Goal: Transaction & Acquisition: Purchase product/service

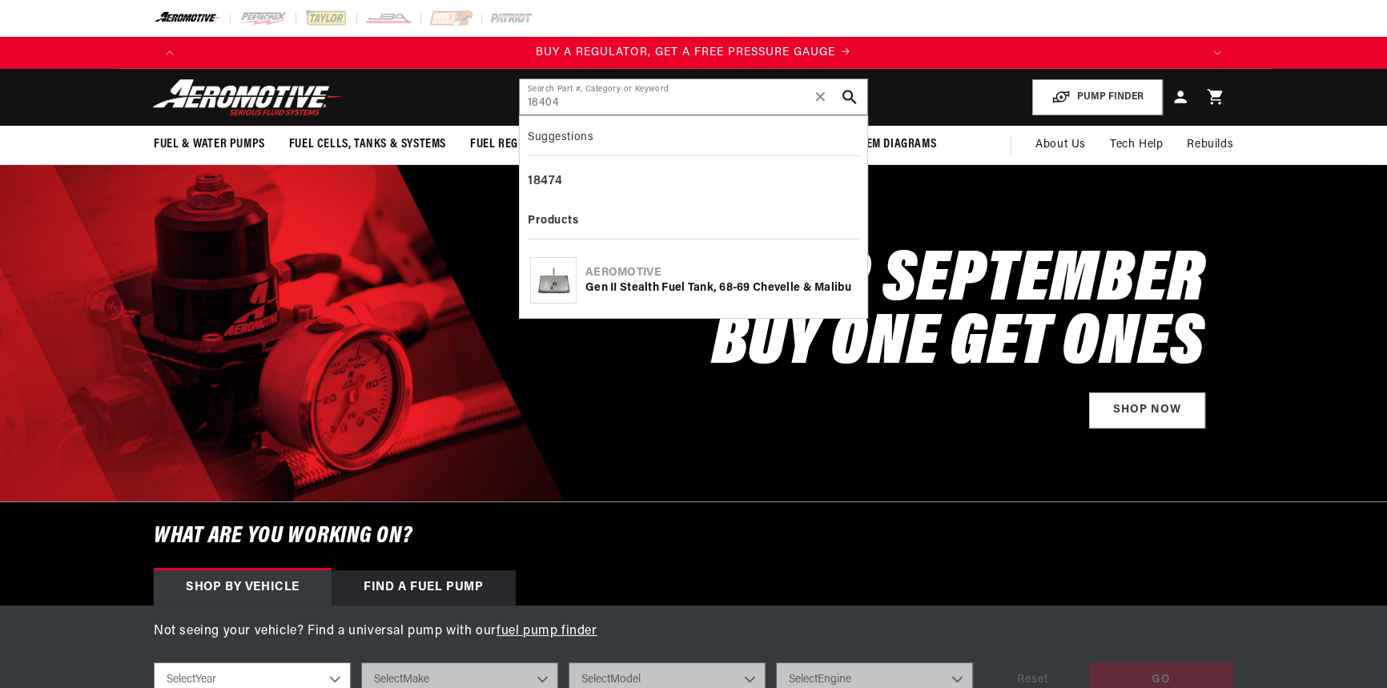
type input "18404"
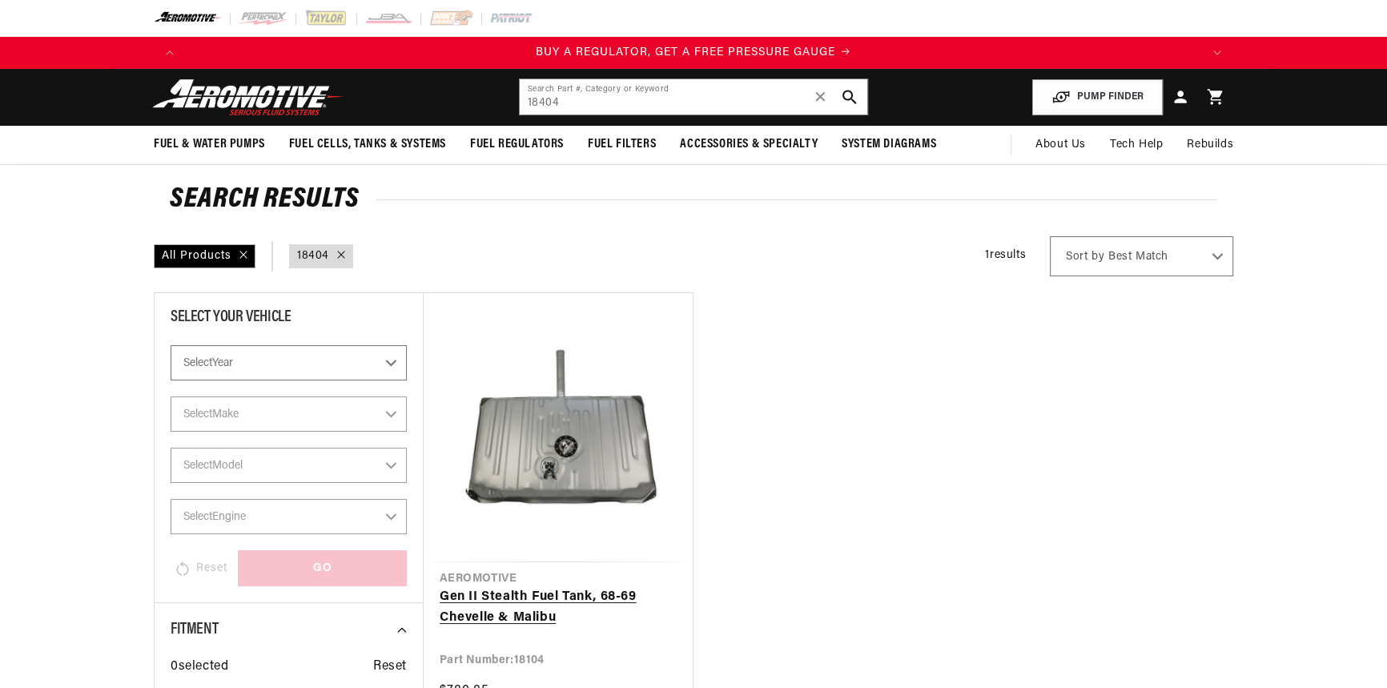
click at [524, 609] on link "Gen II Stealth Fuel Tank, 68-69 Chevelle & Malibu" at bounding box center [558, 607] width 237 height 41
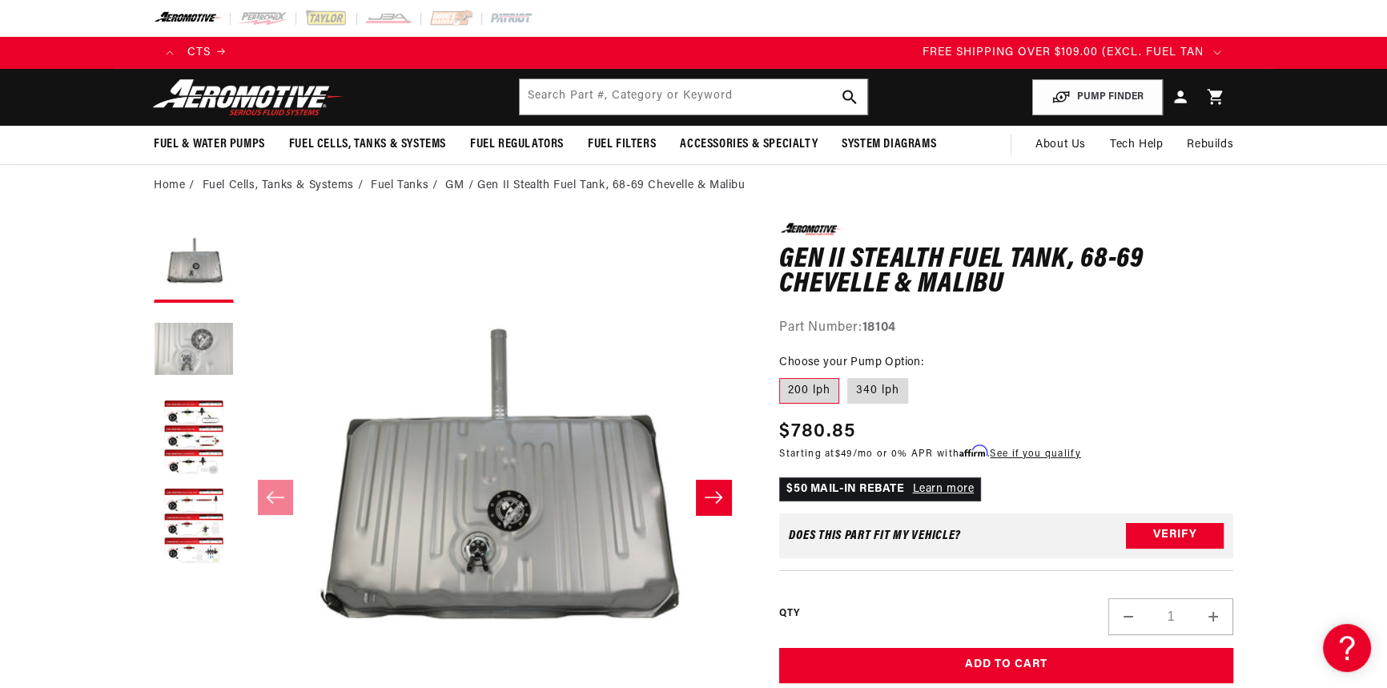
click at [175, 348] on button "Load image 2 in gallery view" at bounding box center [194, 351] width 80 height 80
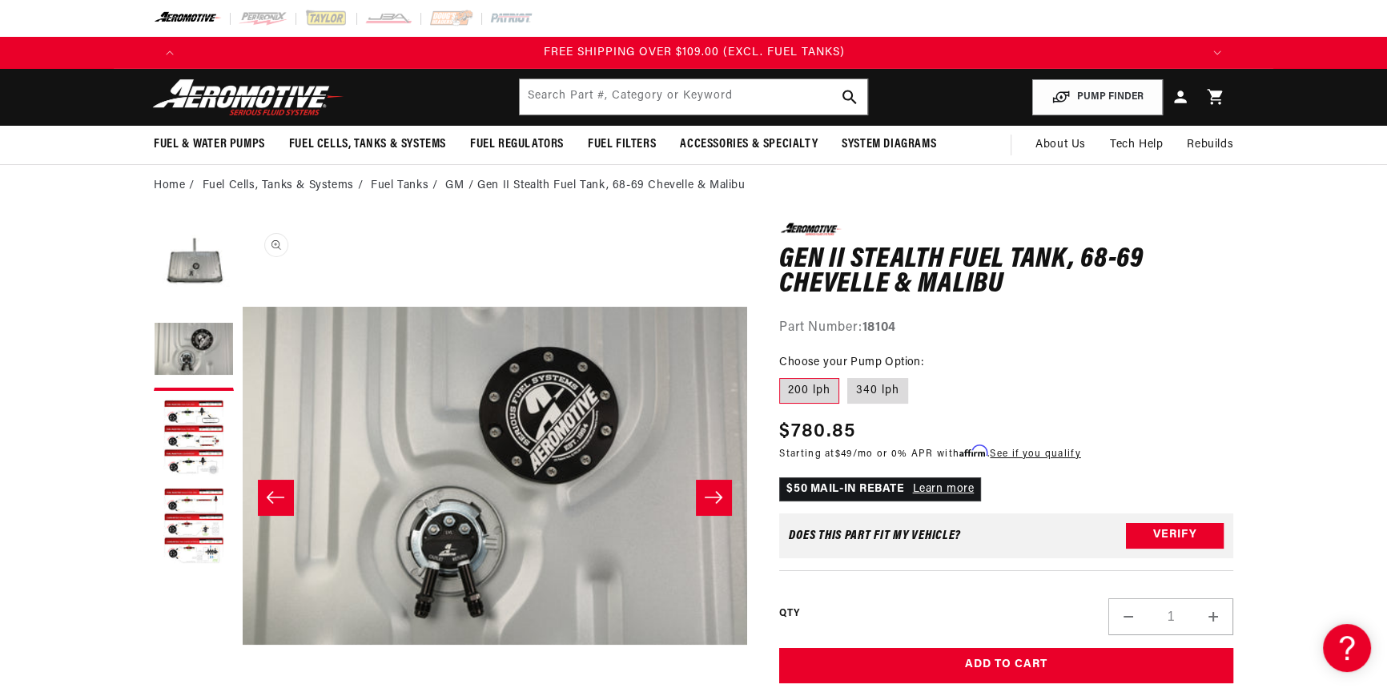
scroll to position [0, 505]
click at [195, 275] on button "Load image 1 in gallery view" at bounding box center [194, 263] width 80 height 80
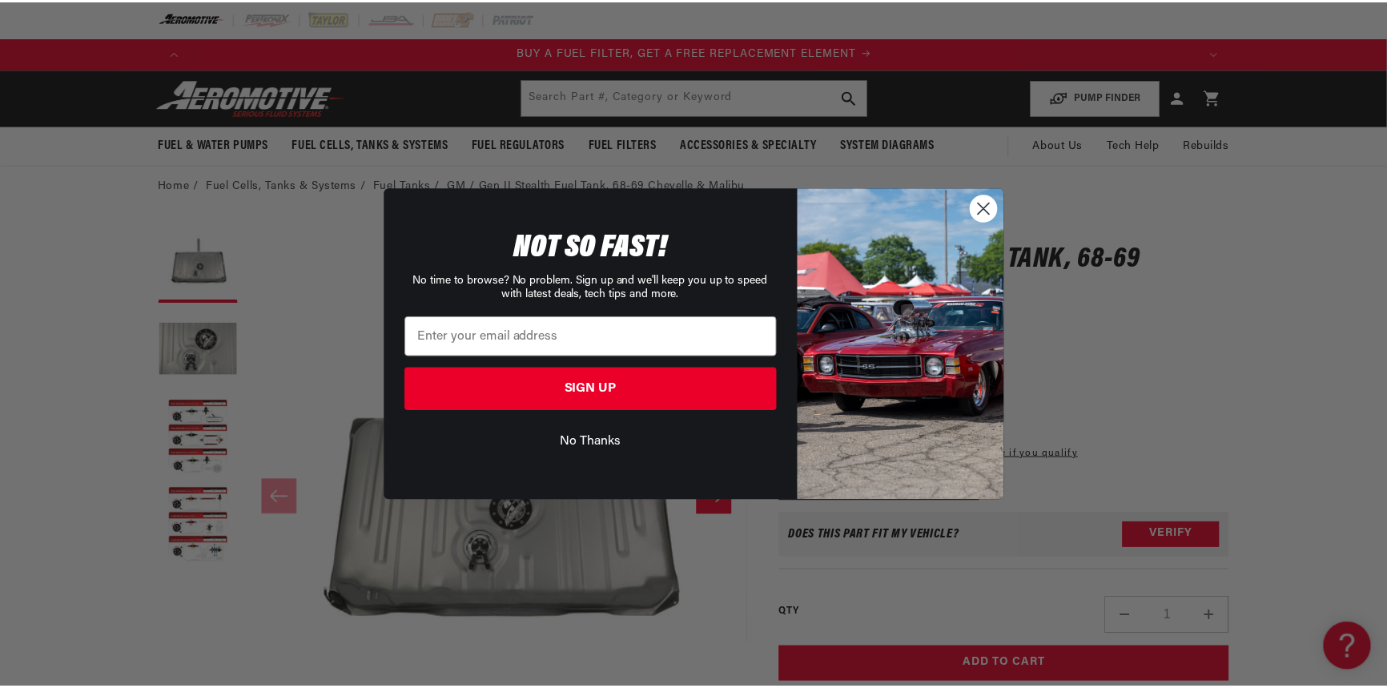
scroll to position [0, 1015]
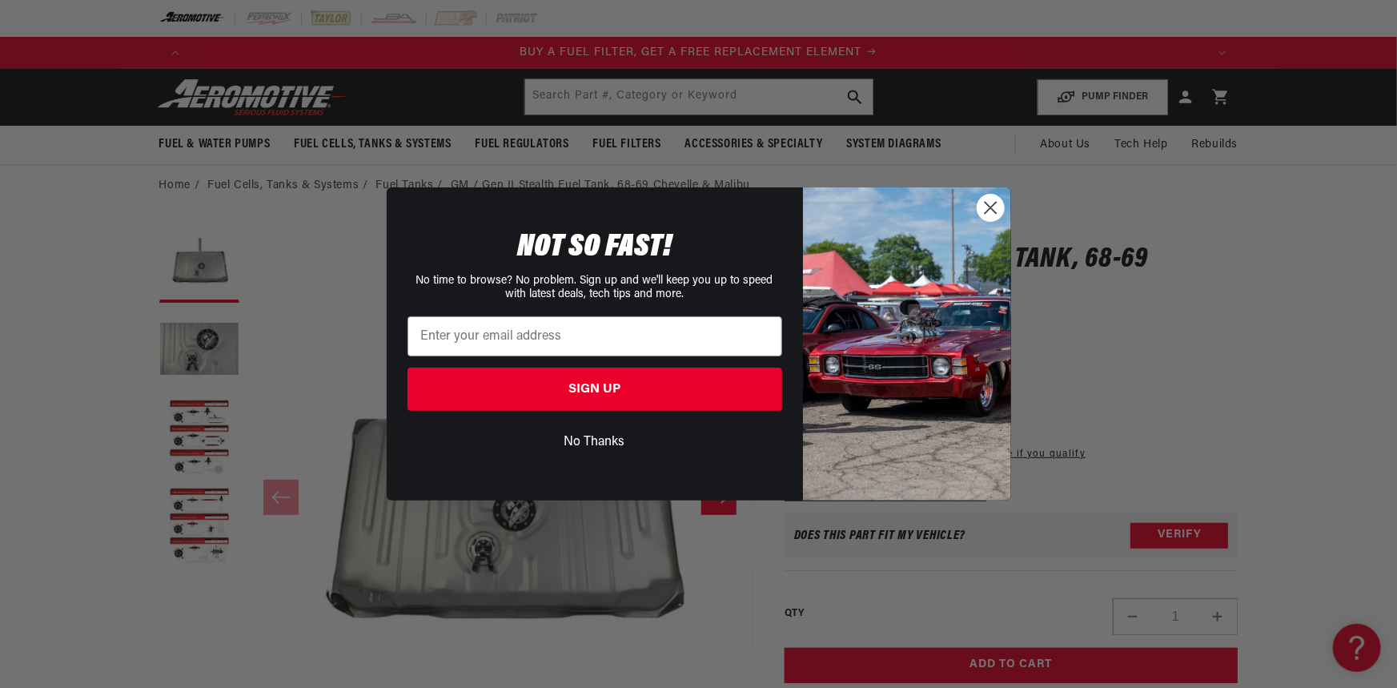
click at [977, 199] on icon "Close dialog" at bounding box center [991, 208] width 28 height 28
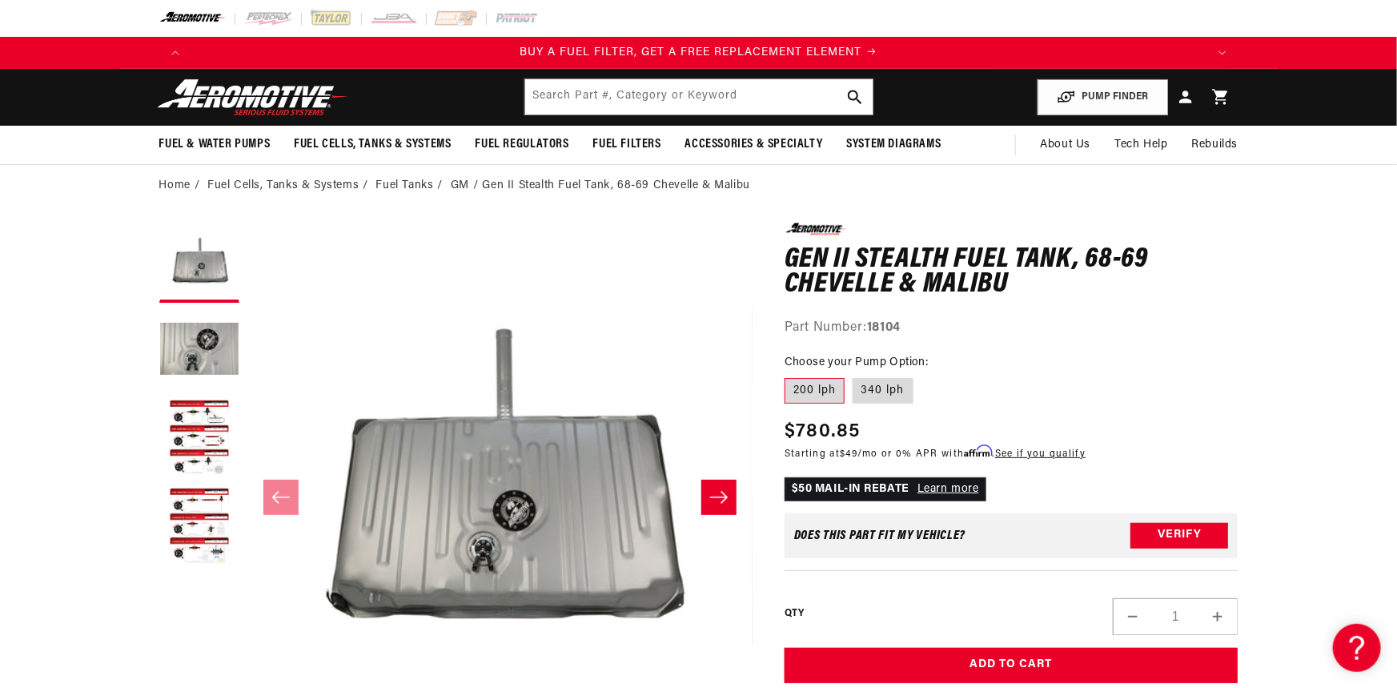
click at [988, 202] on div "Close dialog NOT SO FAST! No time to browse? No problem. Sign up and we'll keep…" at bounding box center [699, 343] width 657 height 312
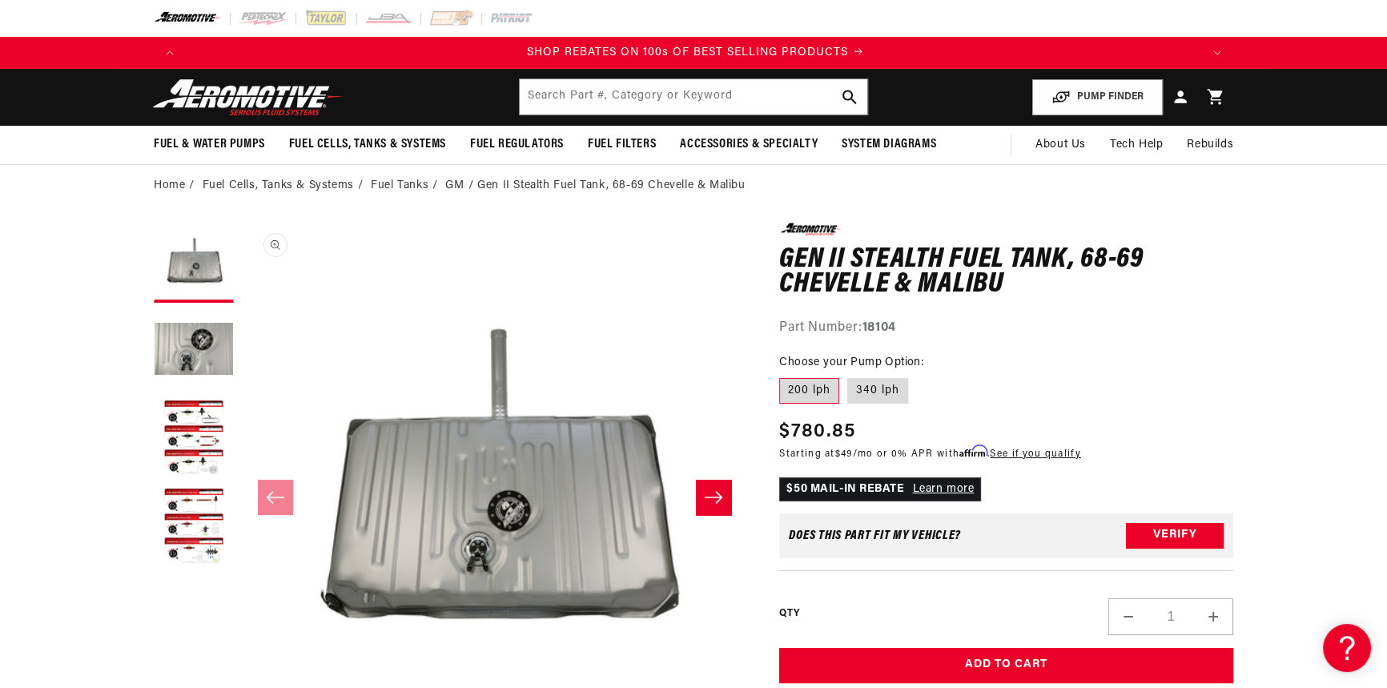
scroll to position [0, 2031]
click at [899, 392] on label "340 lph" at bounding box center [877, 391] width 61 height 26
click at [848, 376] on input "340 lph" at bounding box center [847, 375] width 1 height 1
radio input "true"
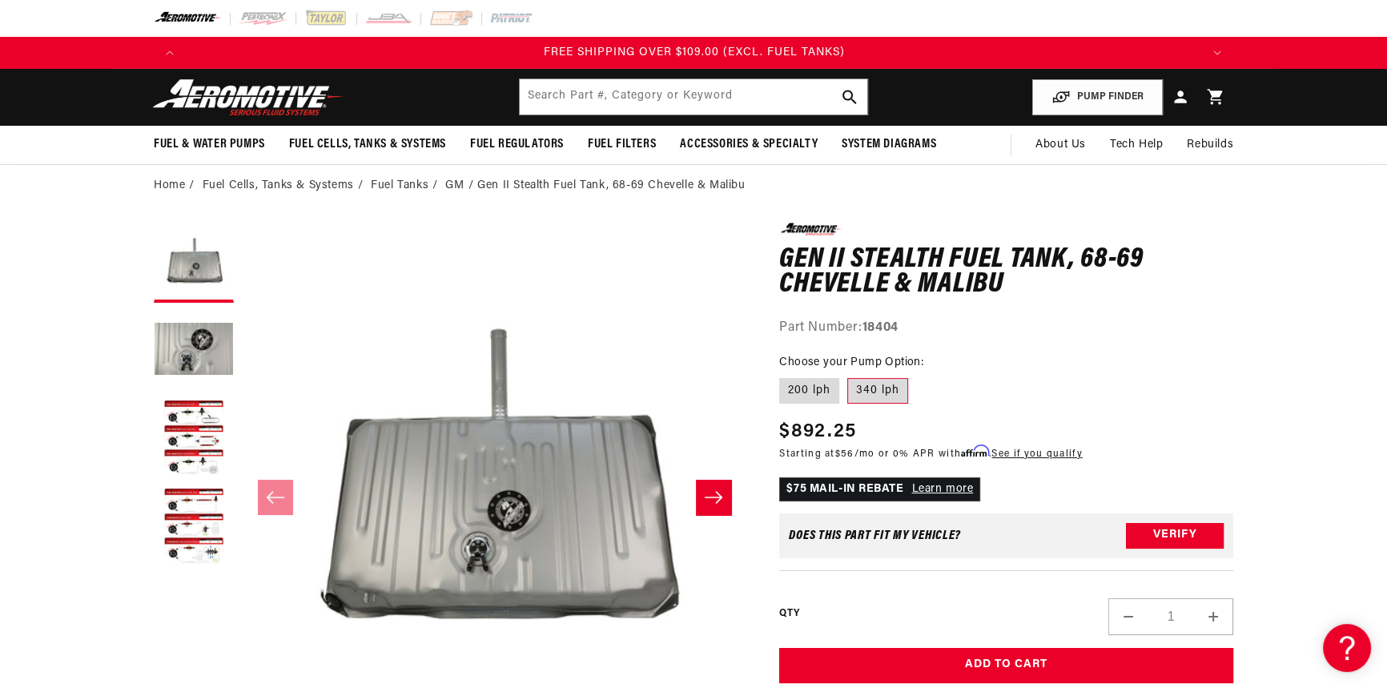
click at [1001, 371] on fieldset "Choose your Pump Option: 200 lph 340 lph" at bounding box center [1006, 379] width 454 height 51
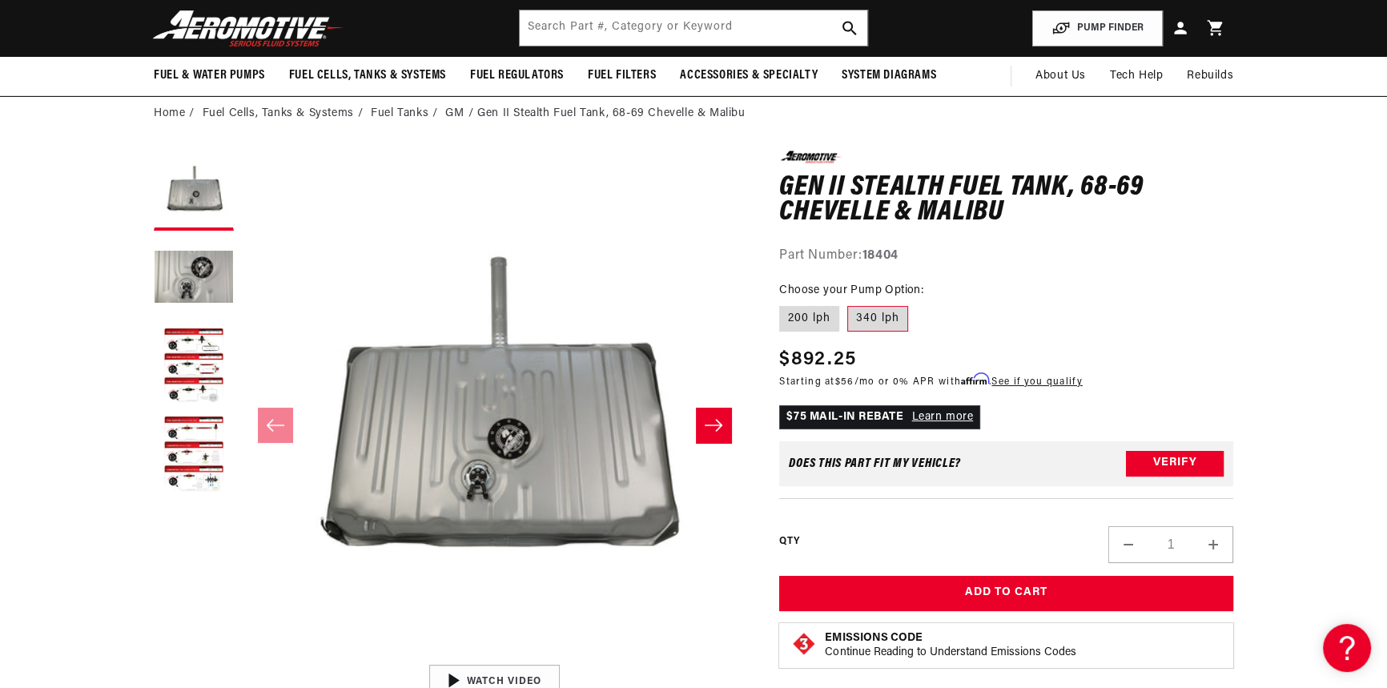
scroll to position [0, 2036]
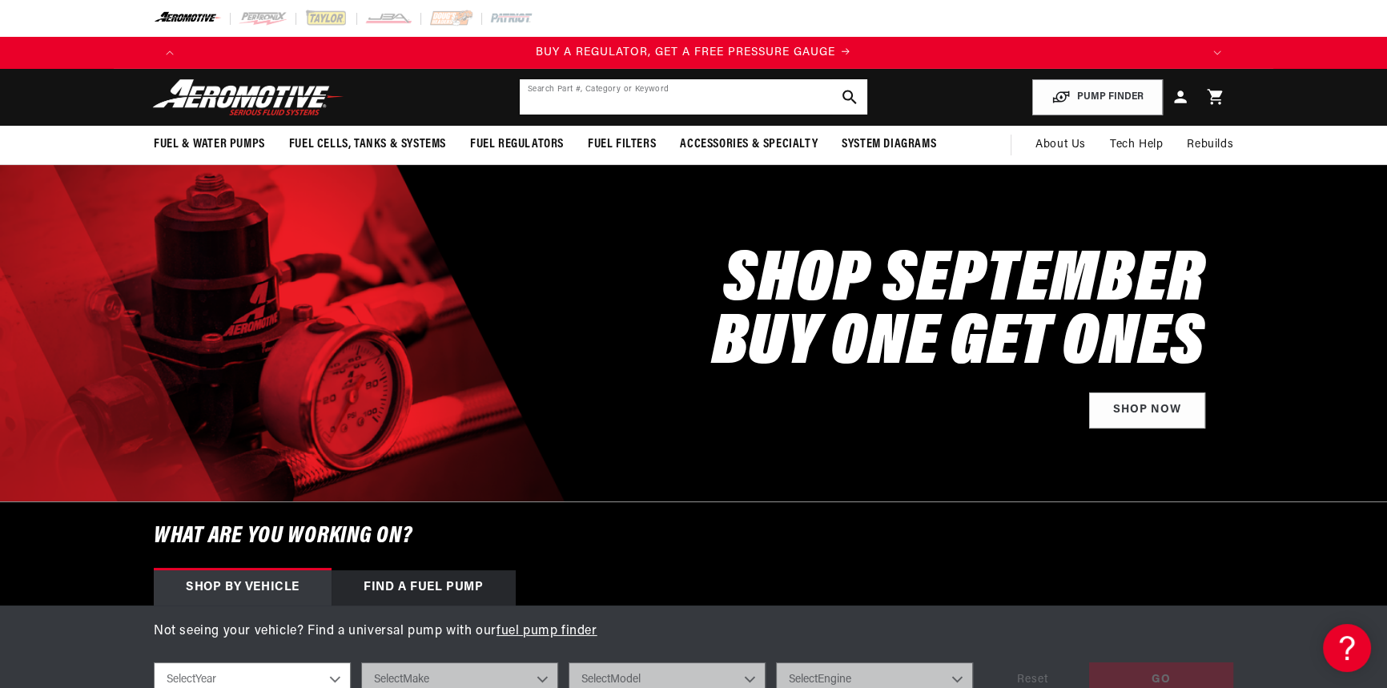
click at [626, 90] on input "text" at bounding box center [694, 96] width 348 height 35
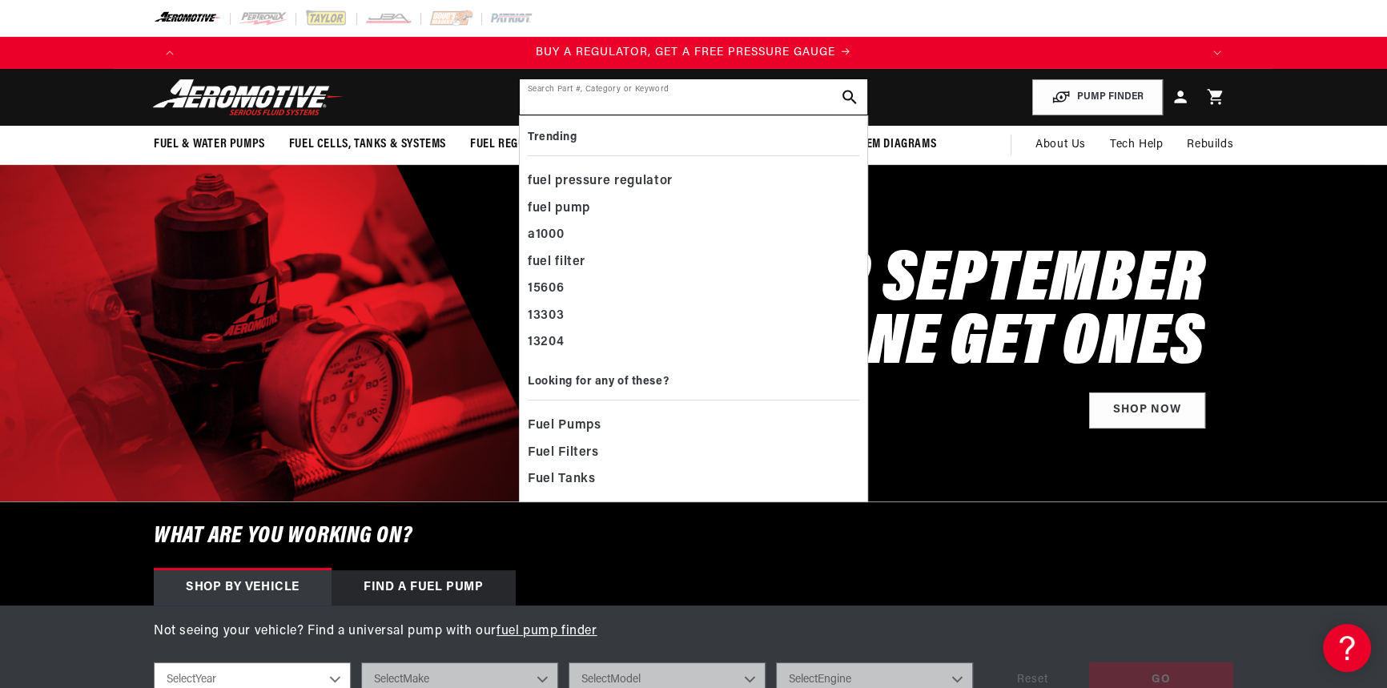
paste input "18304"
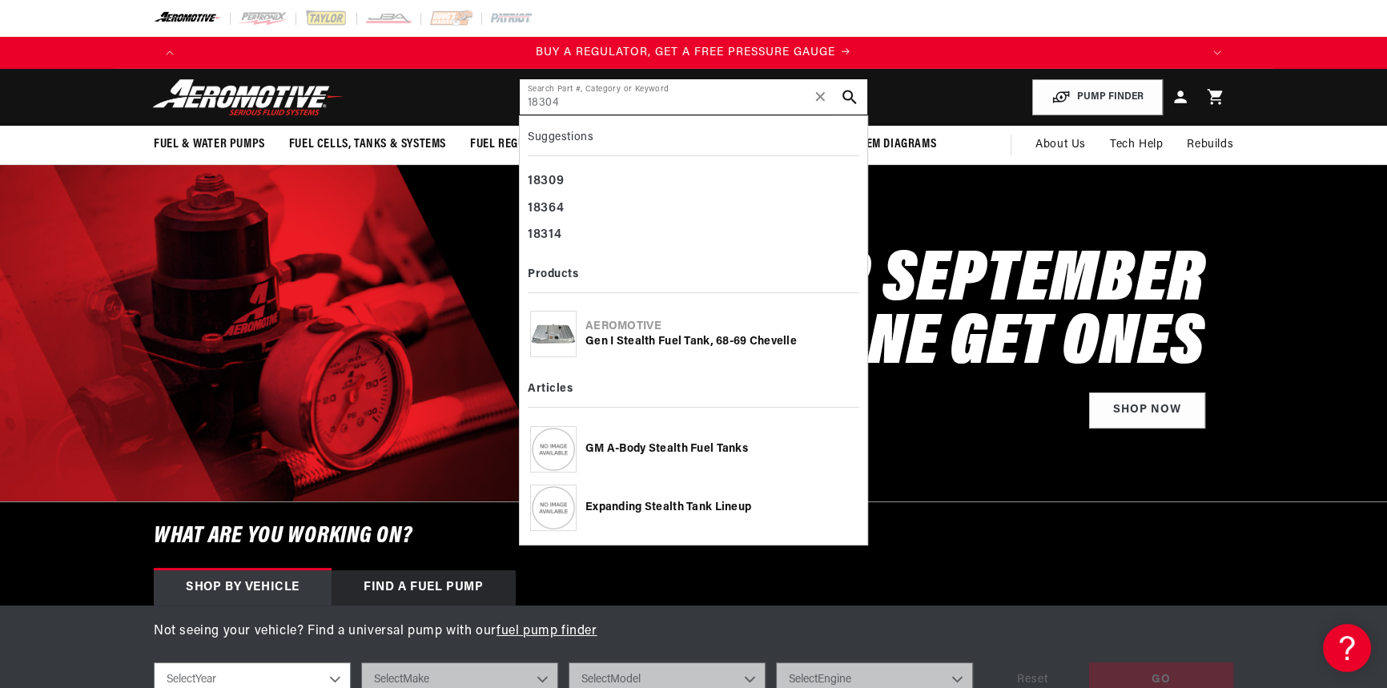
type input "18304"
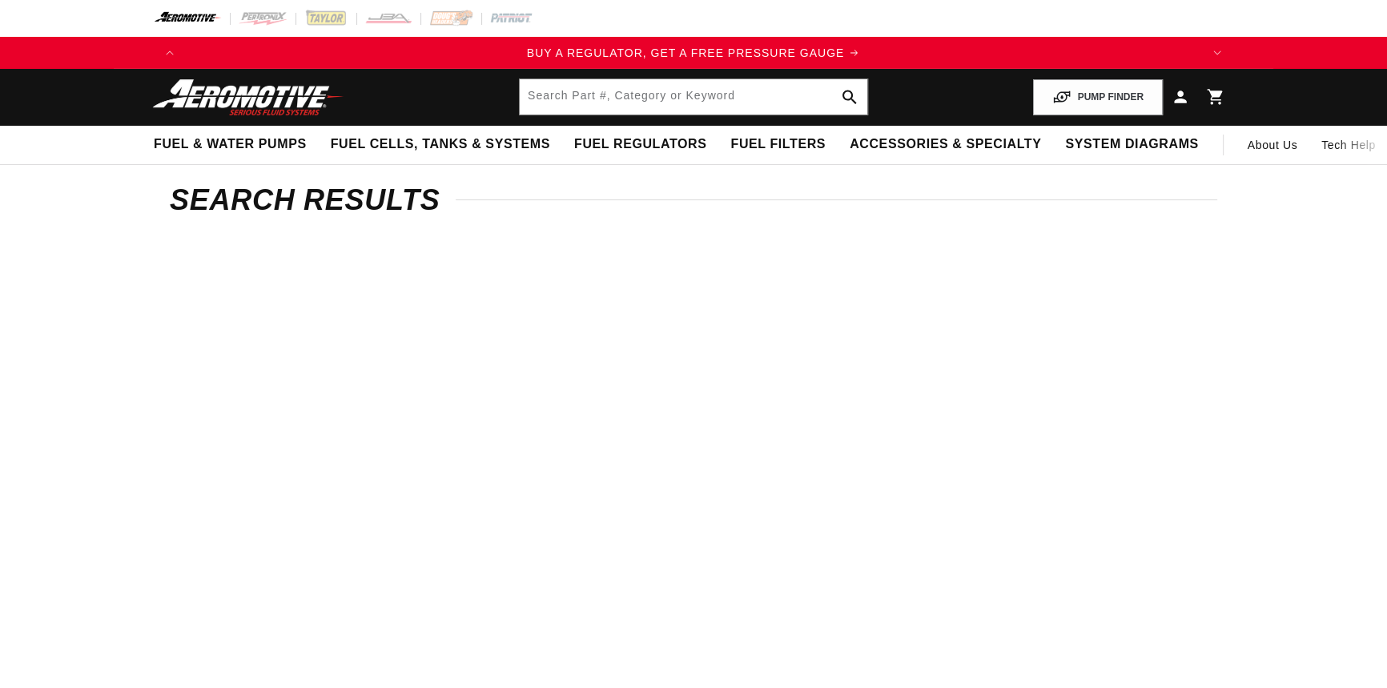
type input "18304"
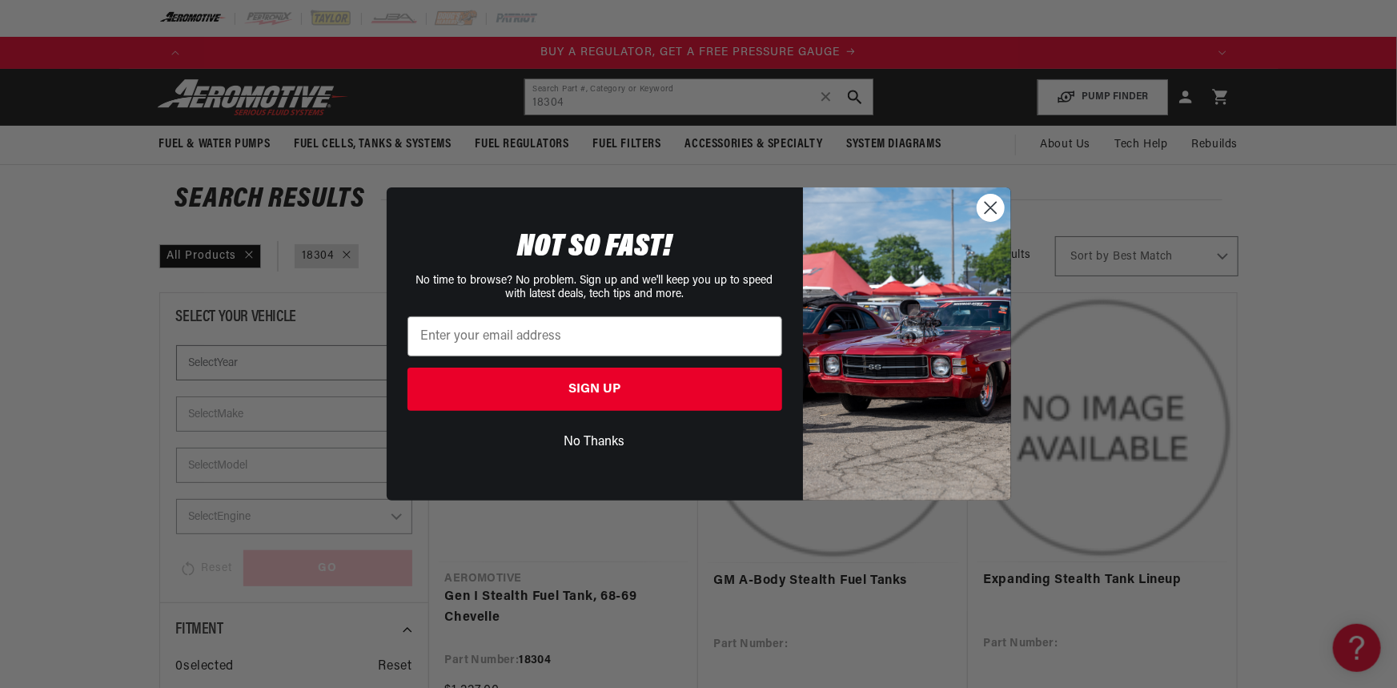
click at [992, 207] on icon "Close dialog" at bounding box center [990, 208] width 11 height 11
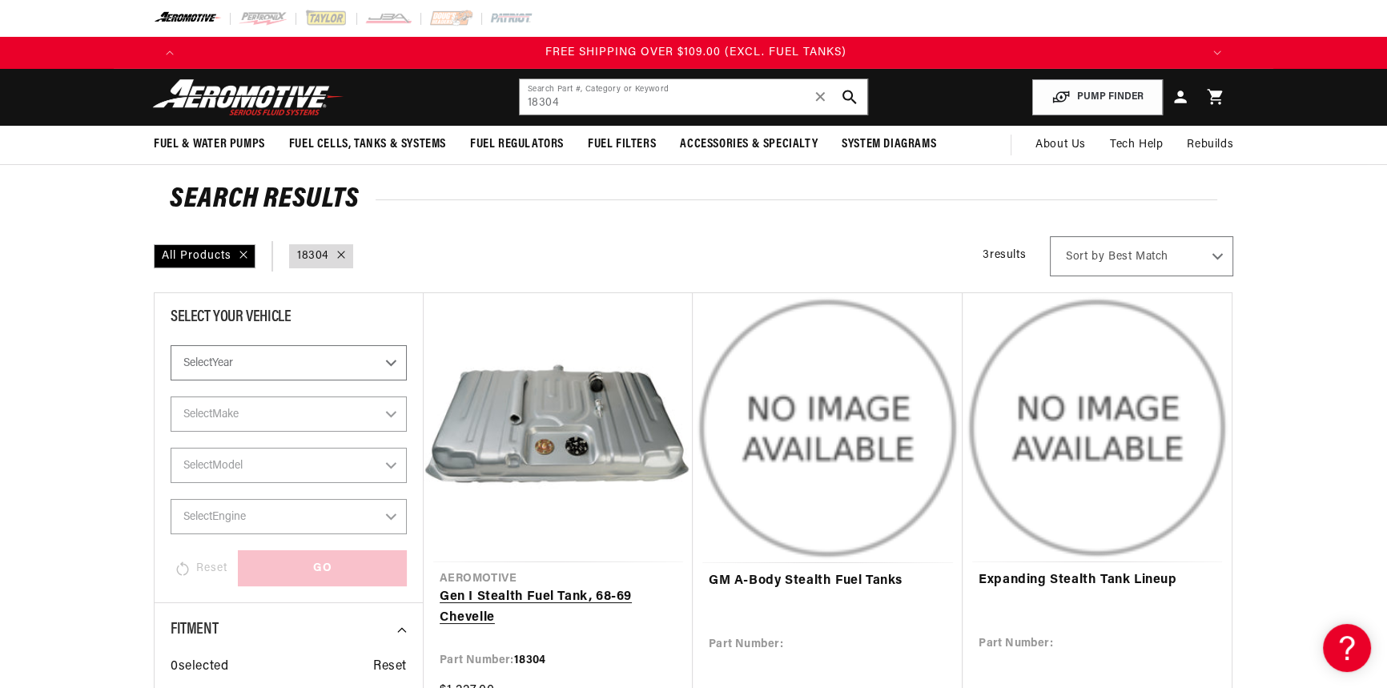
scroll to position [0, 3045]
click at [524, 594] on link "Gen I Stealth Fuel Tank, 68-69 Chevelle" at bounding box center [558, 607] width 237 height 41
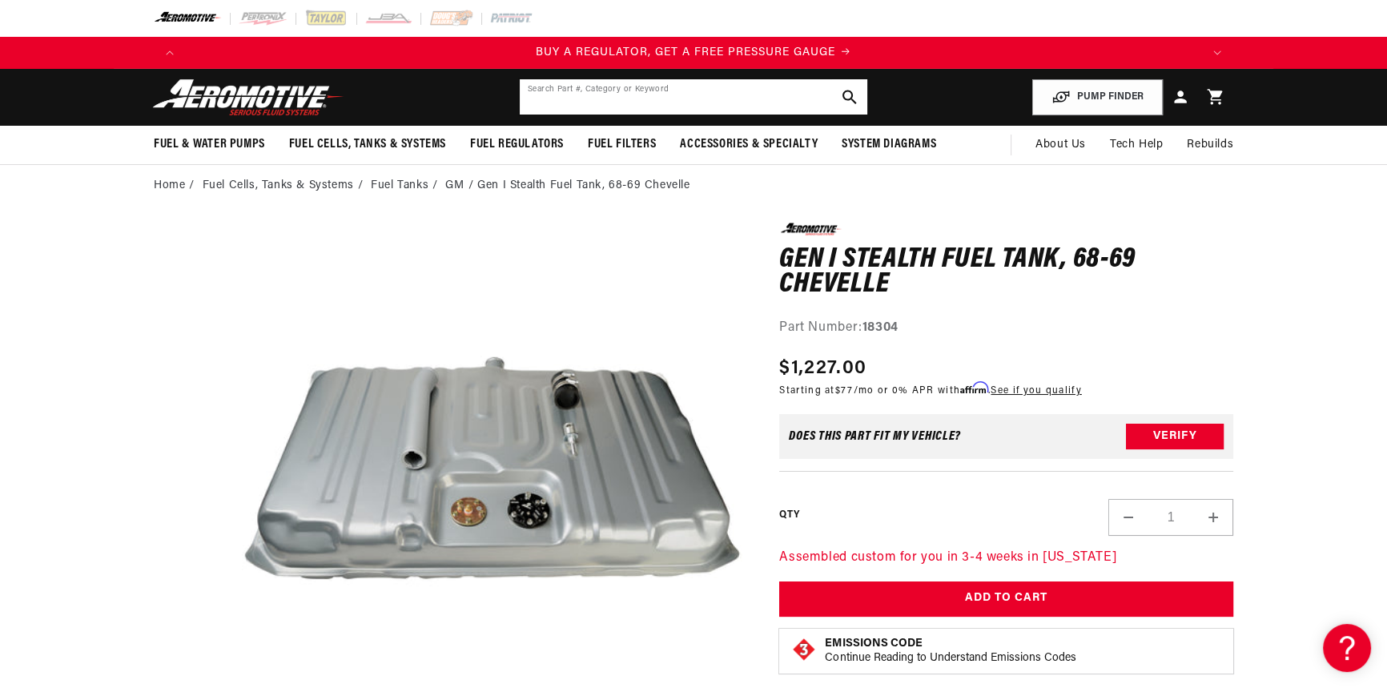
click at [569, 108] on input "text" at bounding box center [694, 96] width 348 height 35
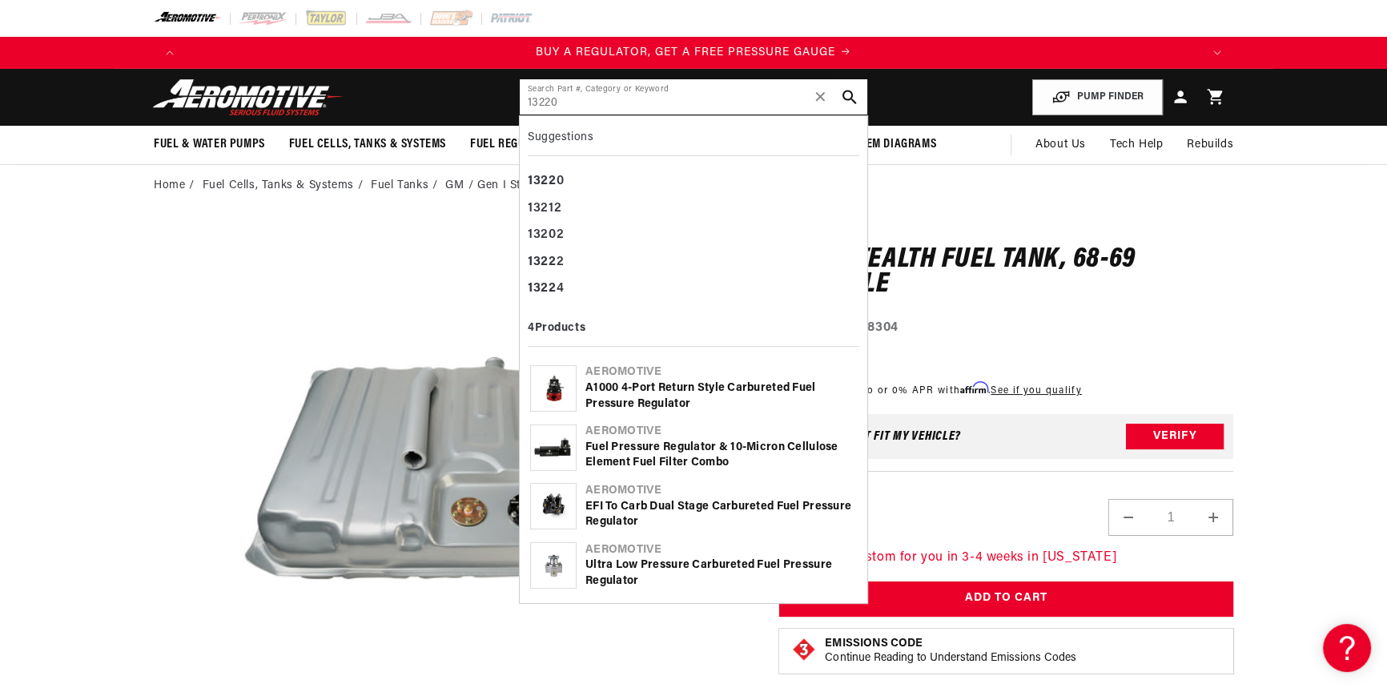
type input "13220"
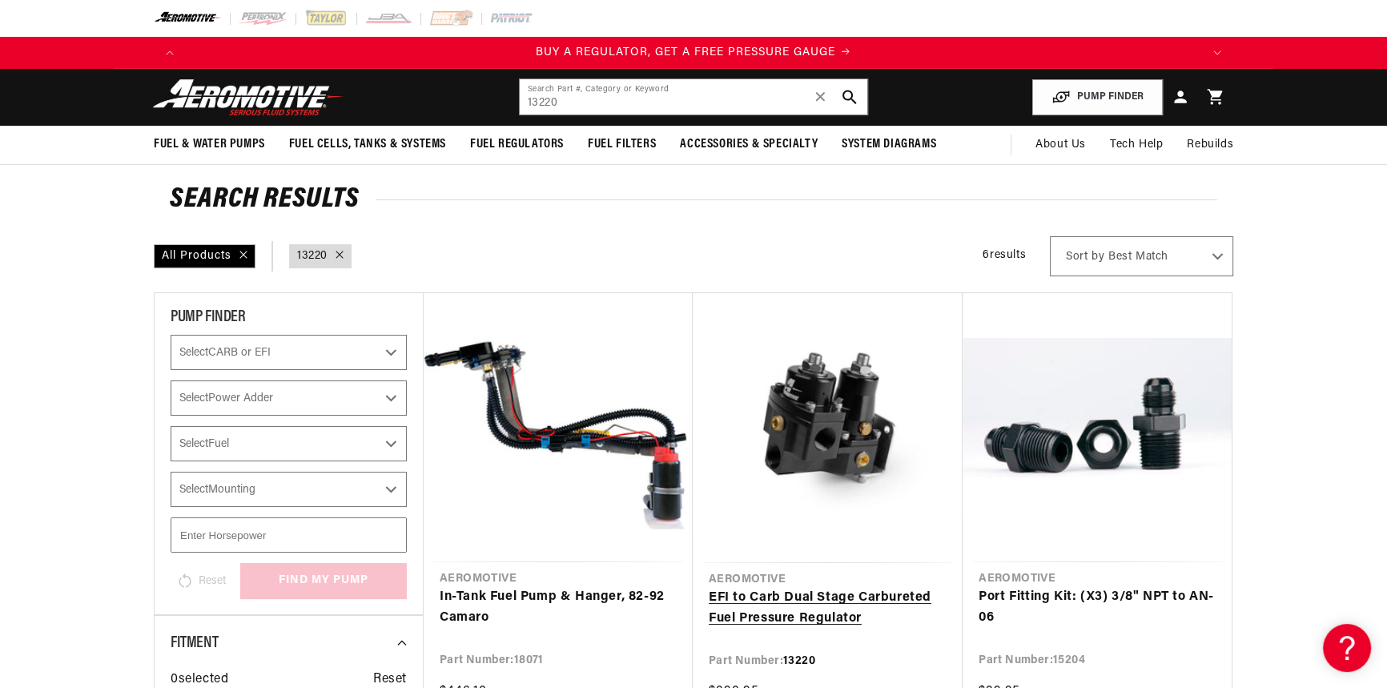
click at [788, 610] on link "EFI to Carb Dual Stage Carbureted Fuel Pressure Regulator" at bounding box center [828, 608] width 238 height 41
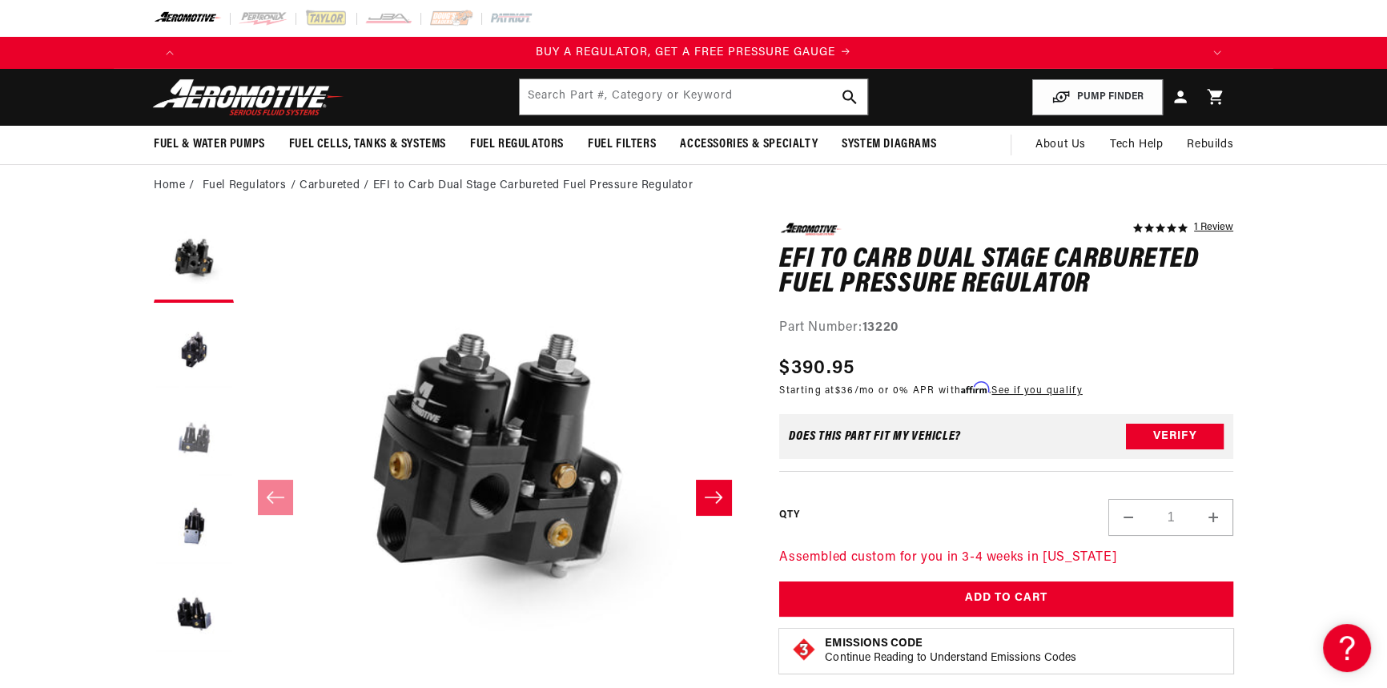
click at [185, 446] on button "Load image 3 in gallery view" at bounding box center [194, 439] width 80 height 80
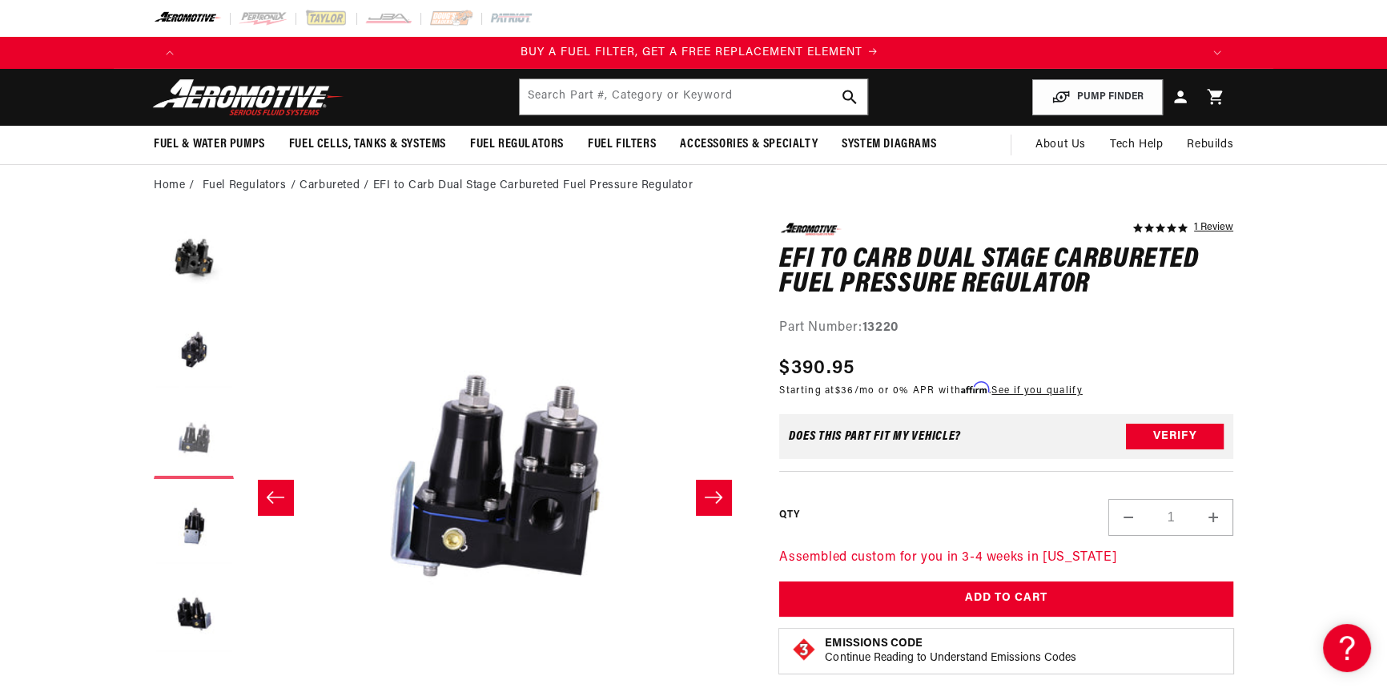
scroll to position [0, 1015]
click at [194, 504] on button "Load image 4 in gallery view" at bounding box center [194, 527] width 80 height 80
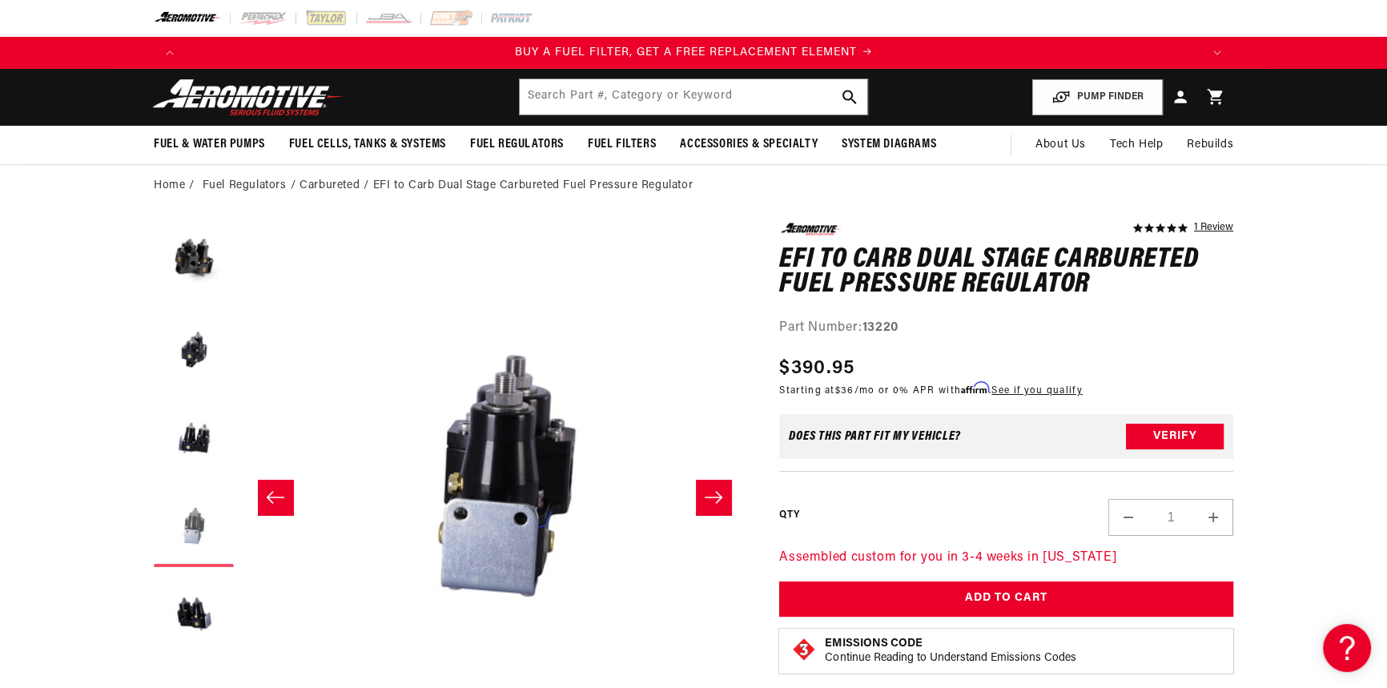
scroll to position [0, 1517]
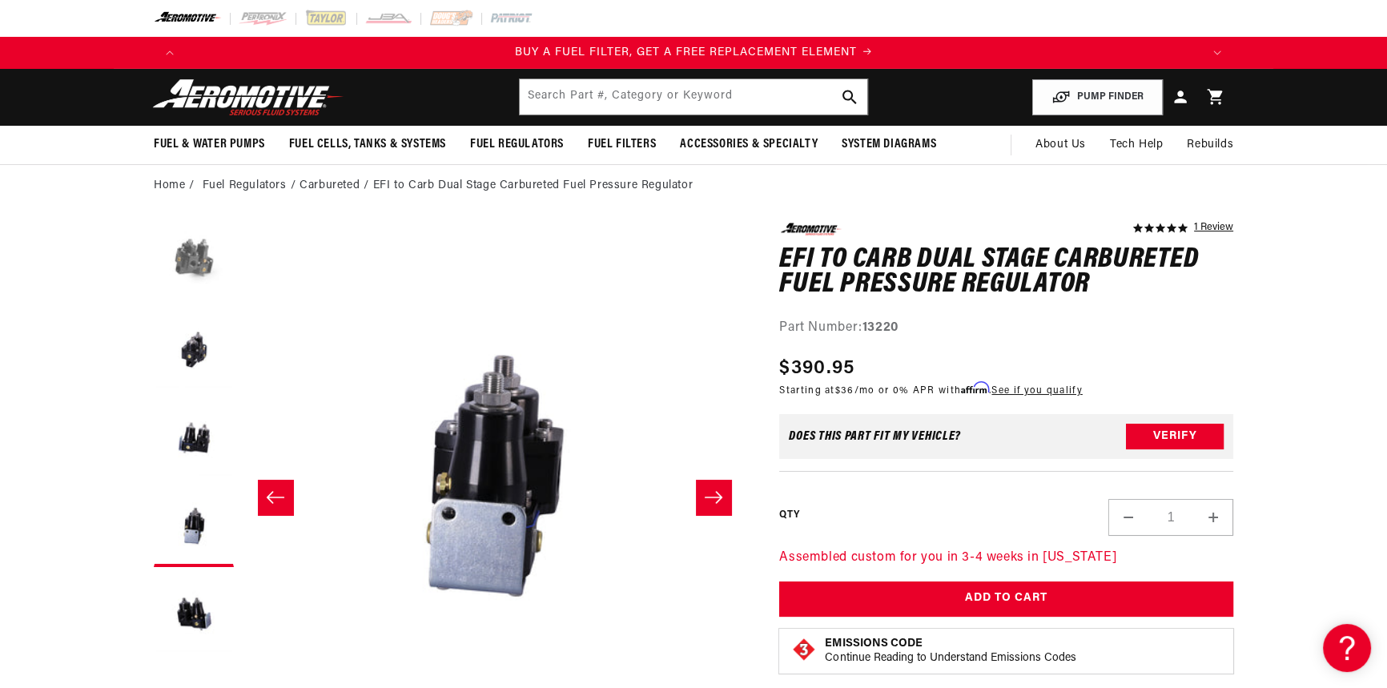
click at [183, 264] on button "Load image 1 in gallery view" at bounding box center [194, 263] width 80 height 80
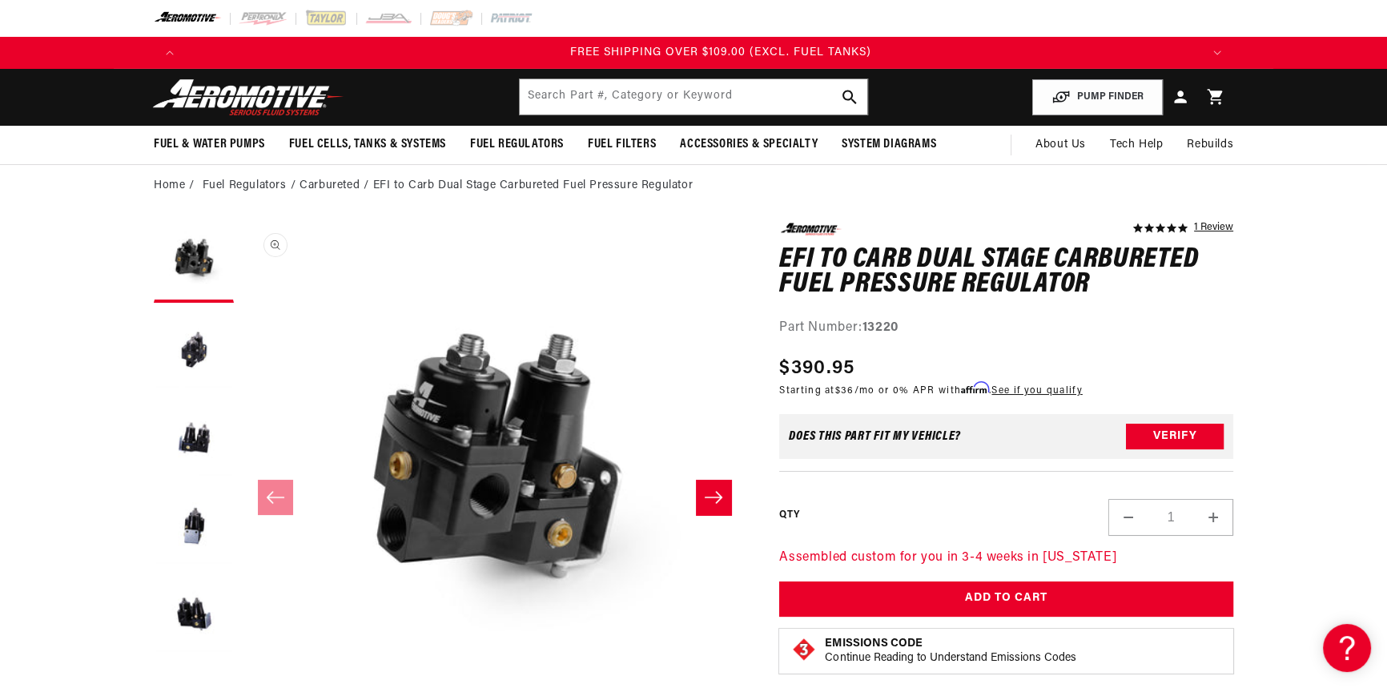
scroll to position [0, 3045]
click at [196, 346] on button "Load image 2 in gallery view" at bounding box center [194, 351] width 80 height 80
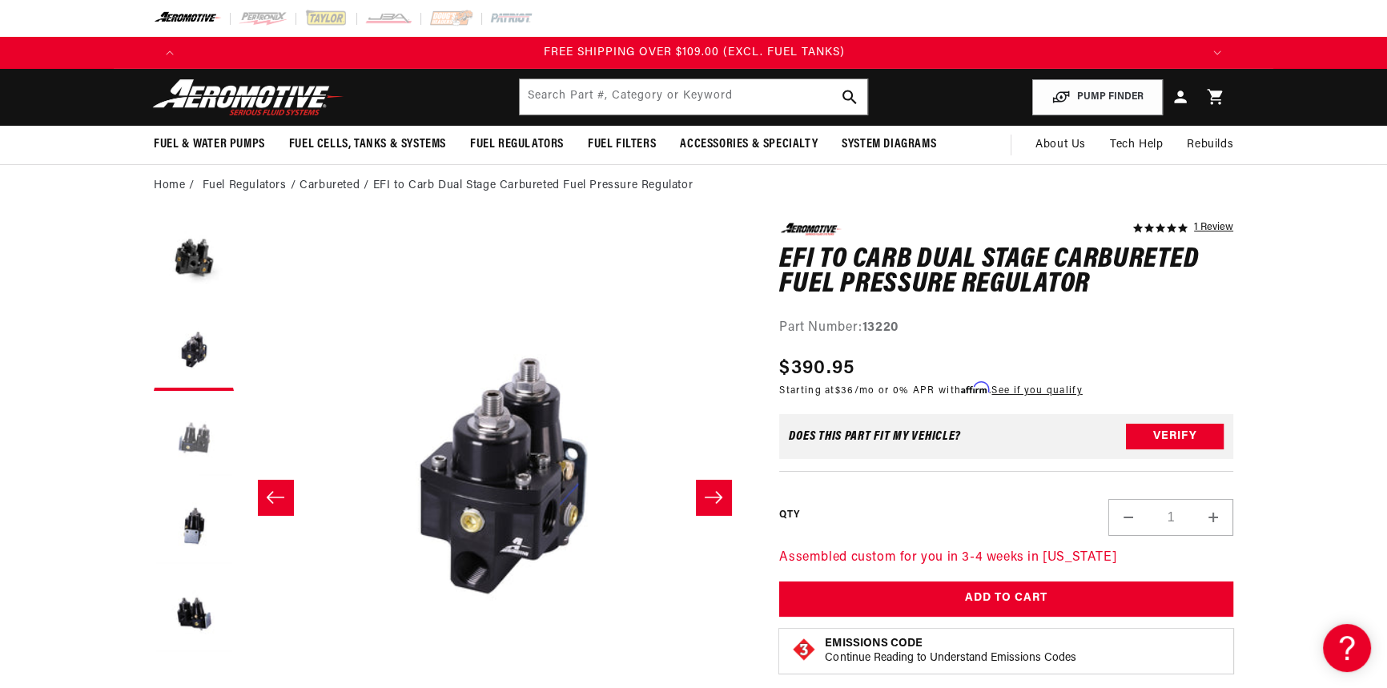
scroll to position [0, 505]
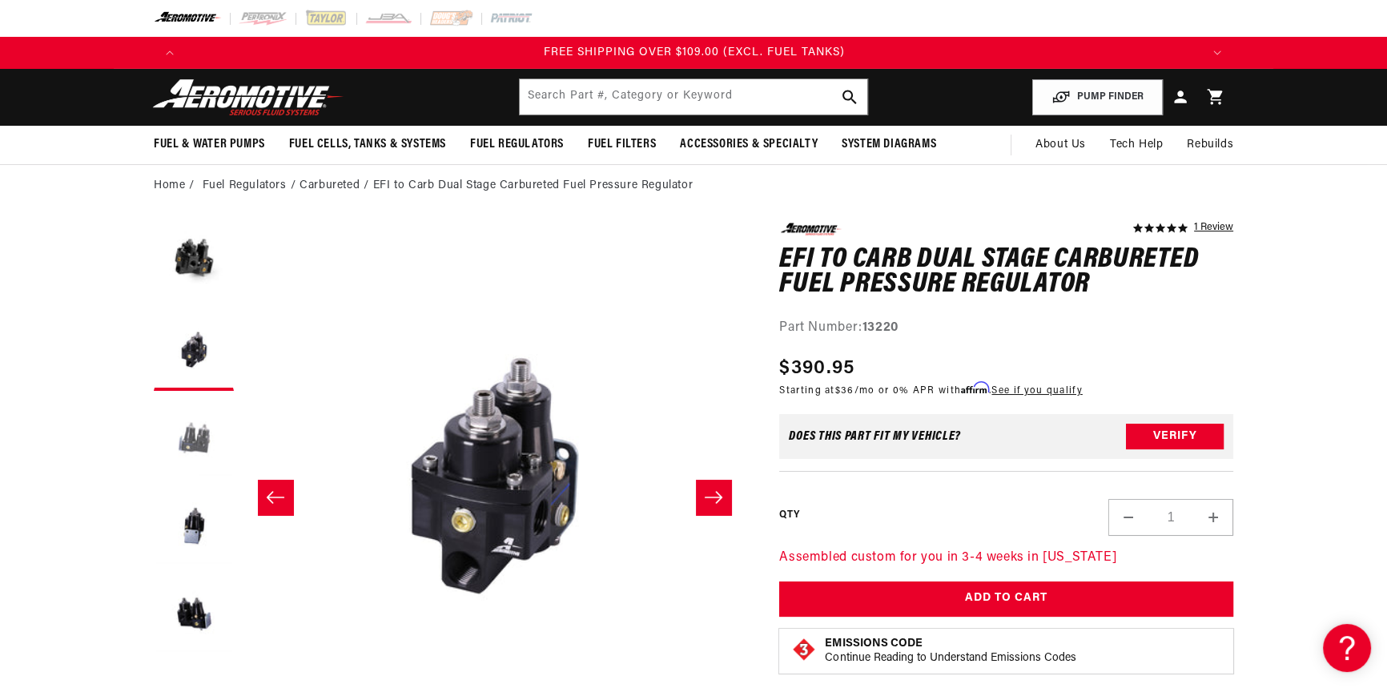
click at [207, 472] on button "Load image 3 in gallery view" at bounding box center [194, 439] width 80 height 80
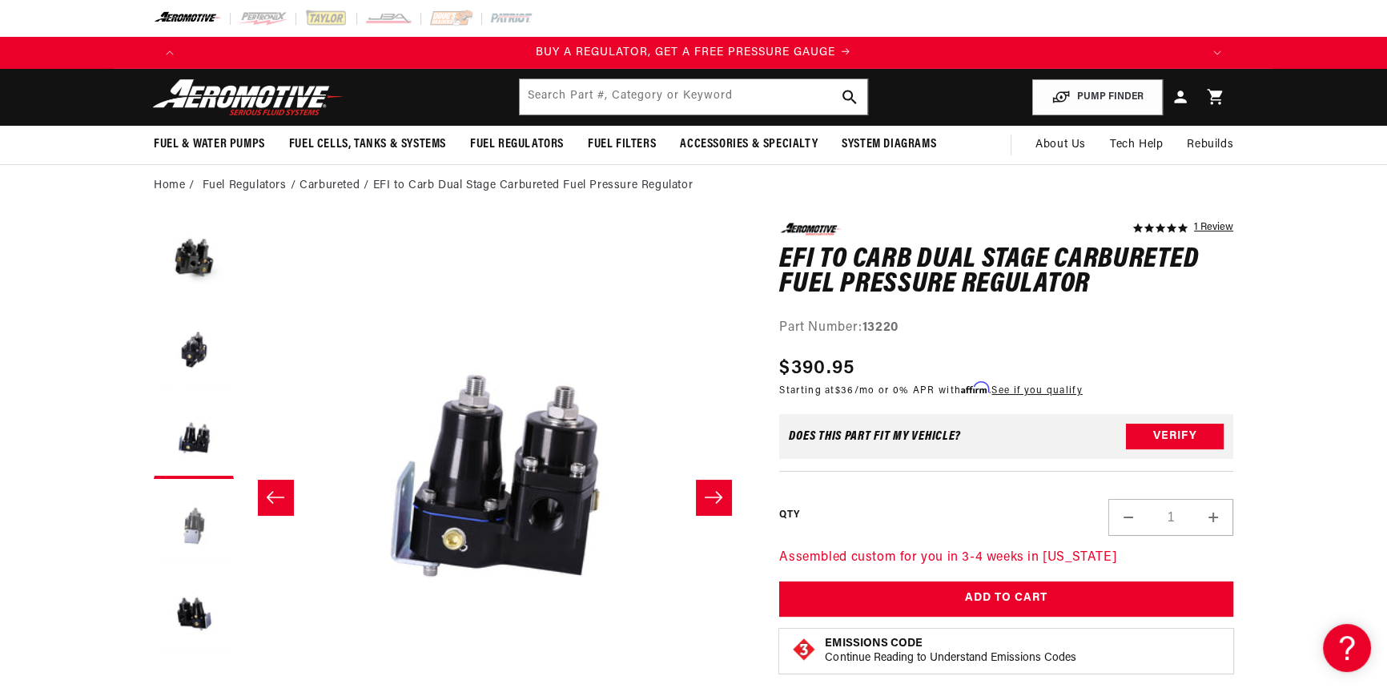
scroll to position [0, 0]
click at [212, 526] on button "Load image 4 in gallery view" at bounding box center [194, 527] width 80 height 80
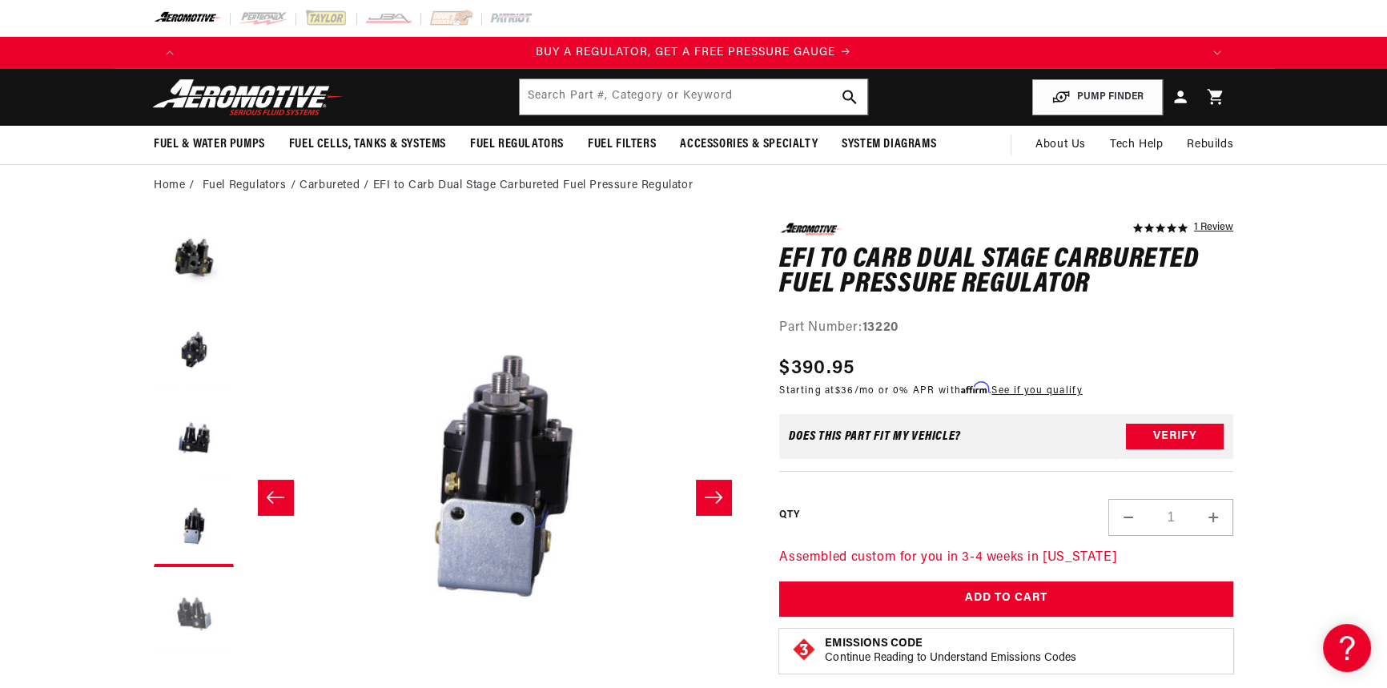
scroll to position [0, 1517]
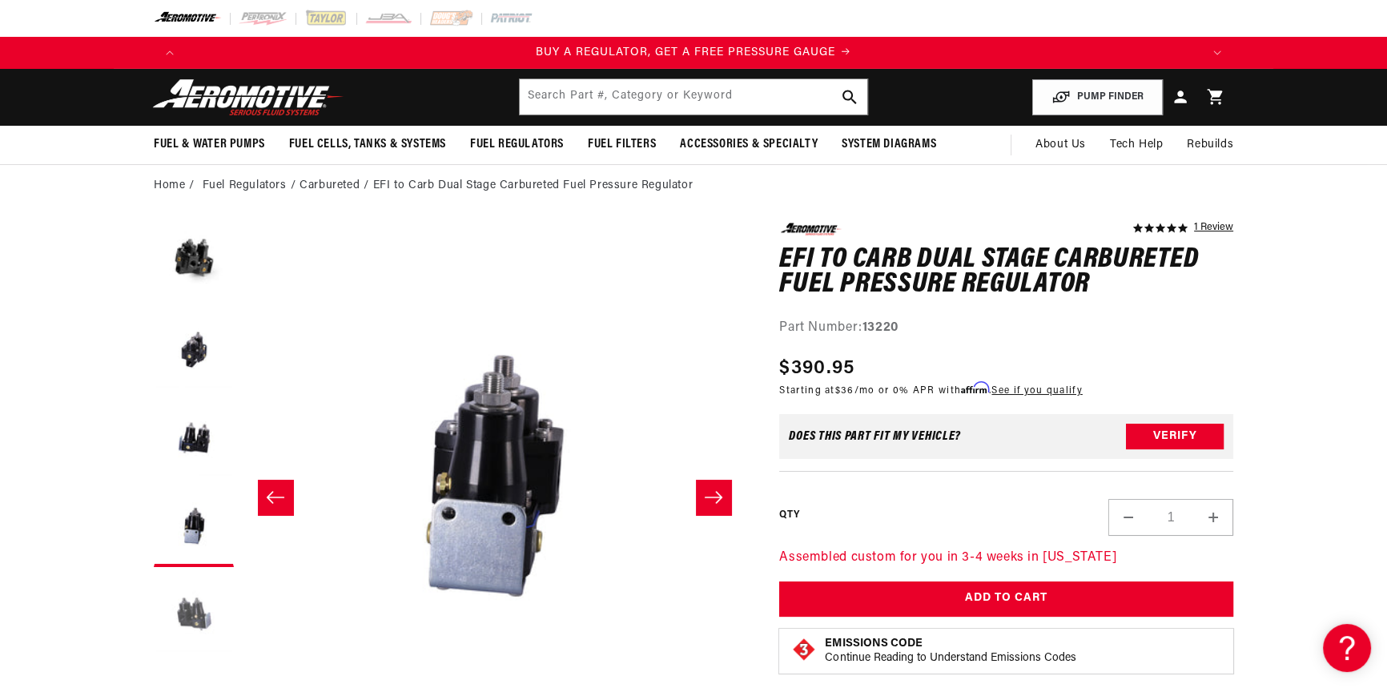
click at [195, 625] on button "Load image 5 in gallery view" at bounding box center [194, 615] width 80 height 80
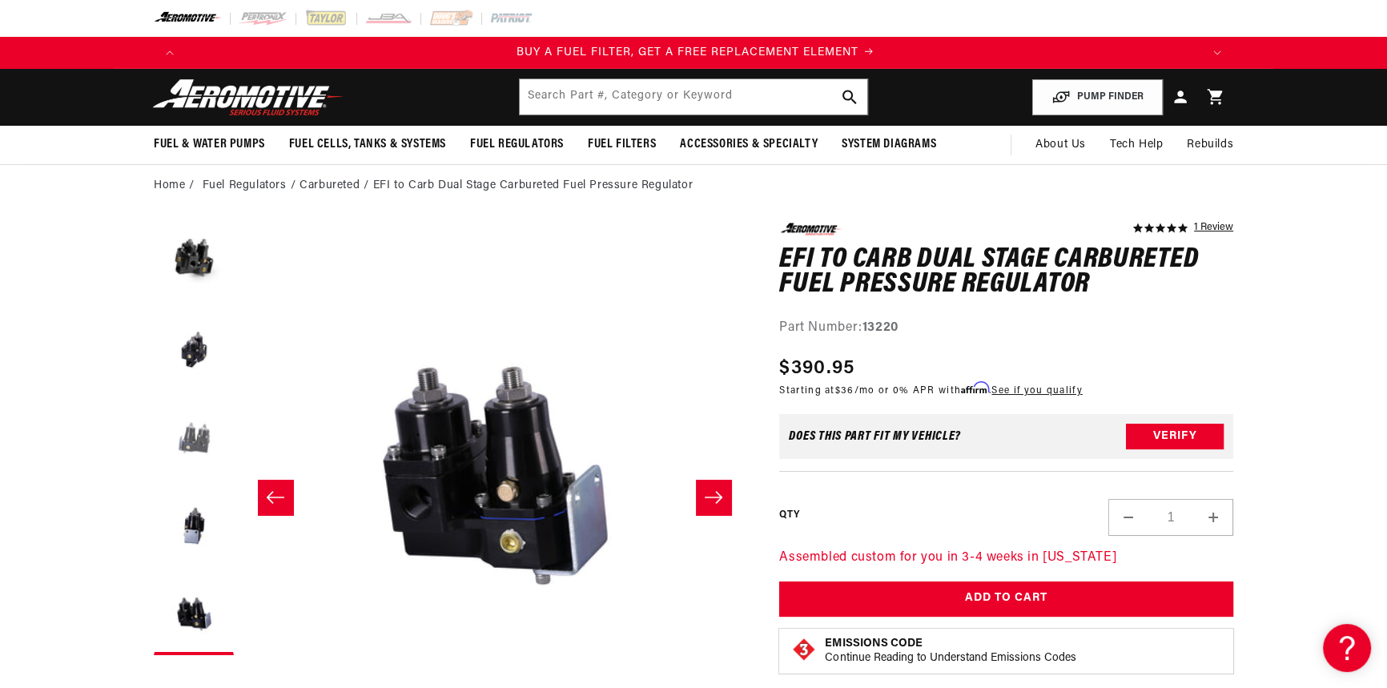
scroll to position [0, 1015]
click at [194, 520] on button "Load image 4 in gallery view" at bounding box center [194, 527] width 80 height 80
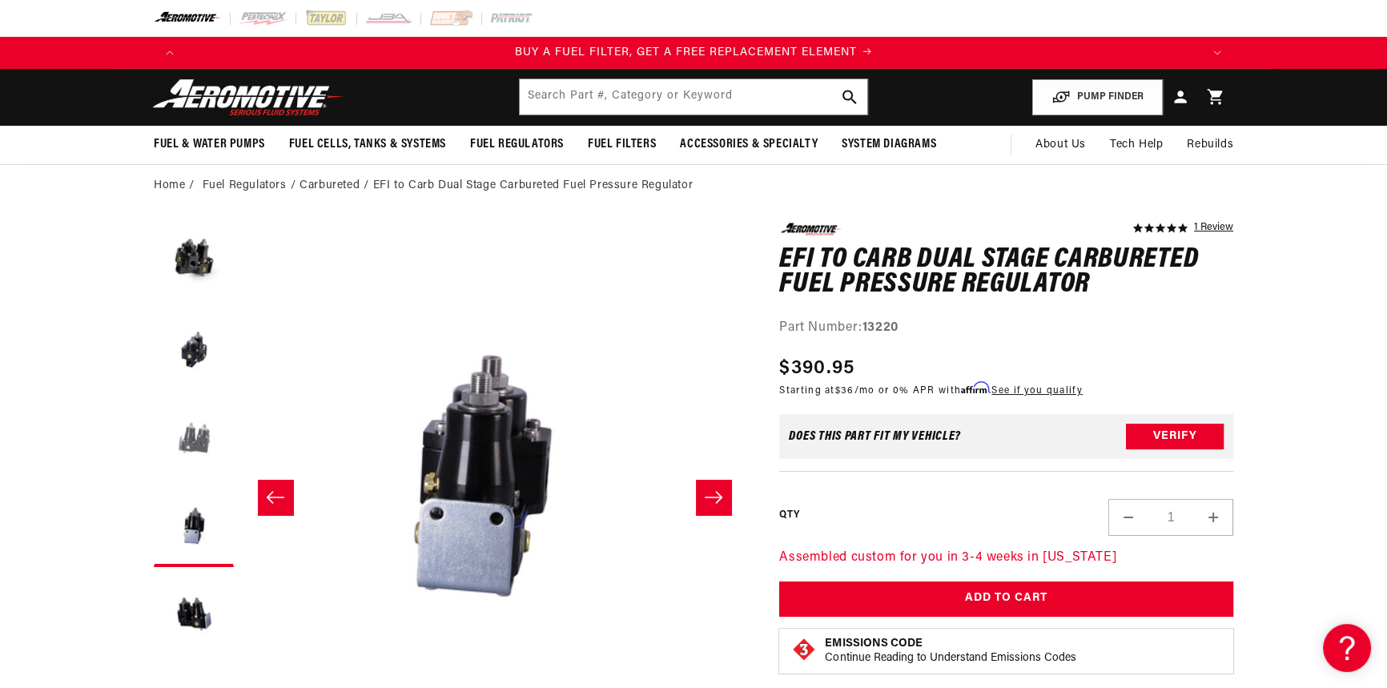
scroll to position [0, 1517]
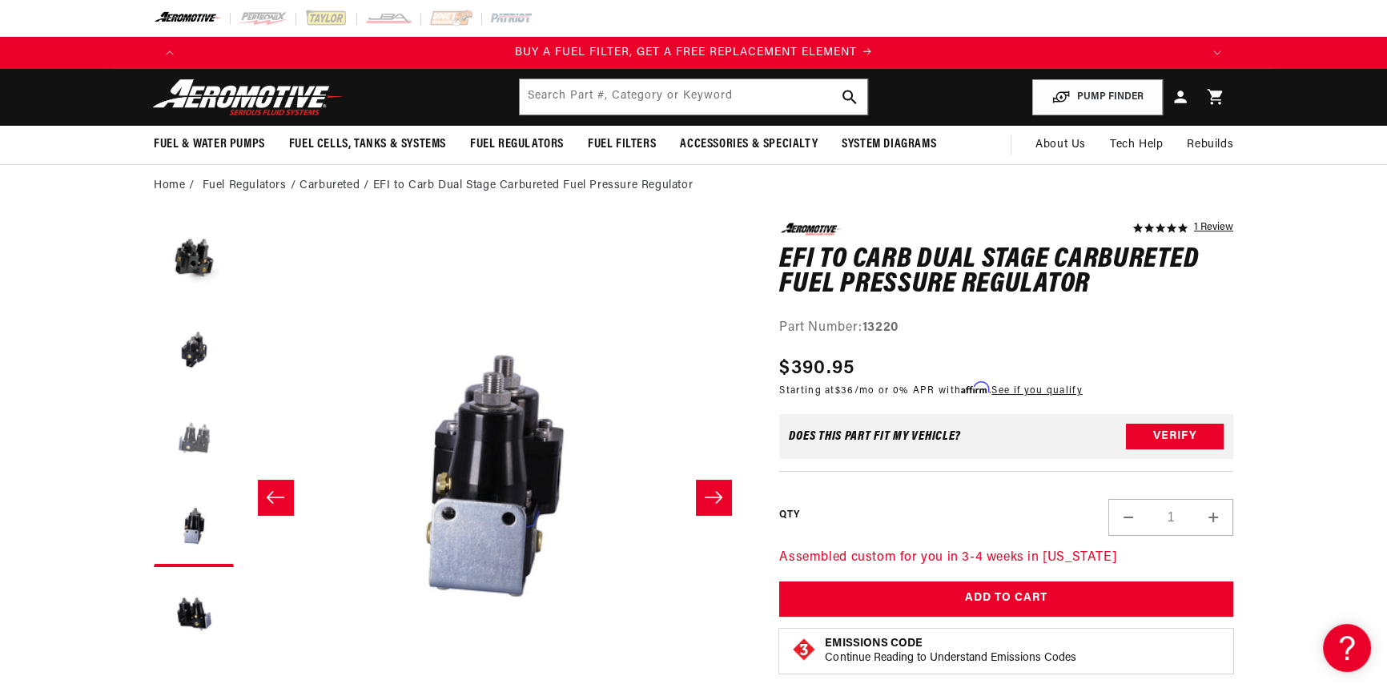
click at [193, 424] on button "Load image 3 in gallery view" at bounding box center [194, 439] width 80 height 80
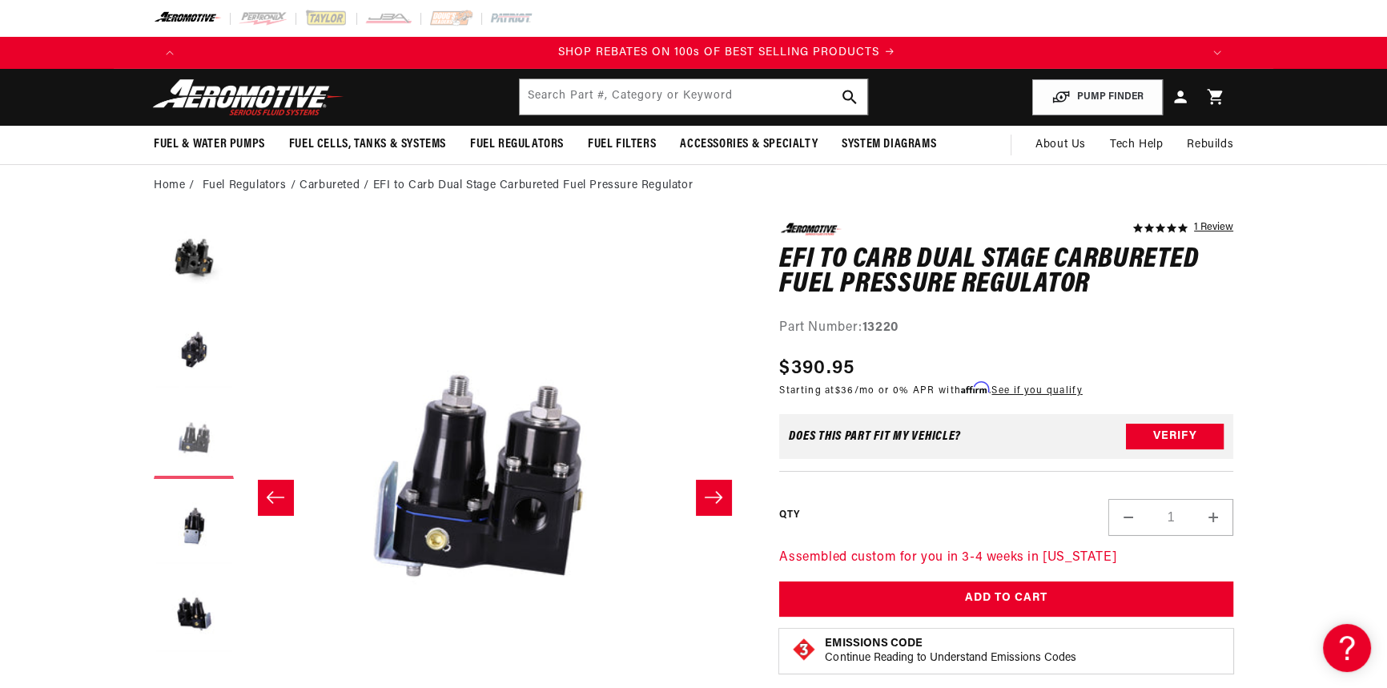
scroll to position [0, 0]
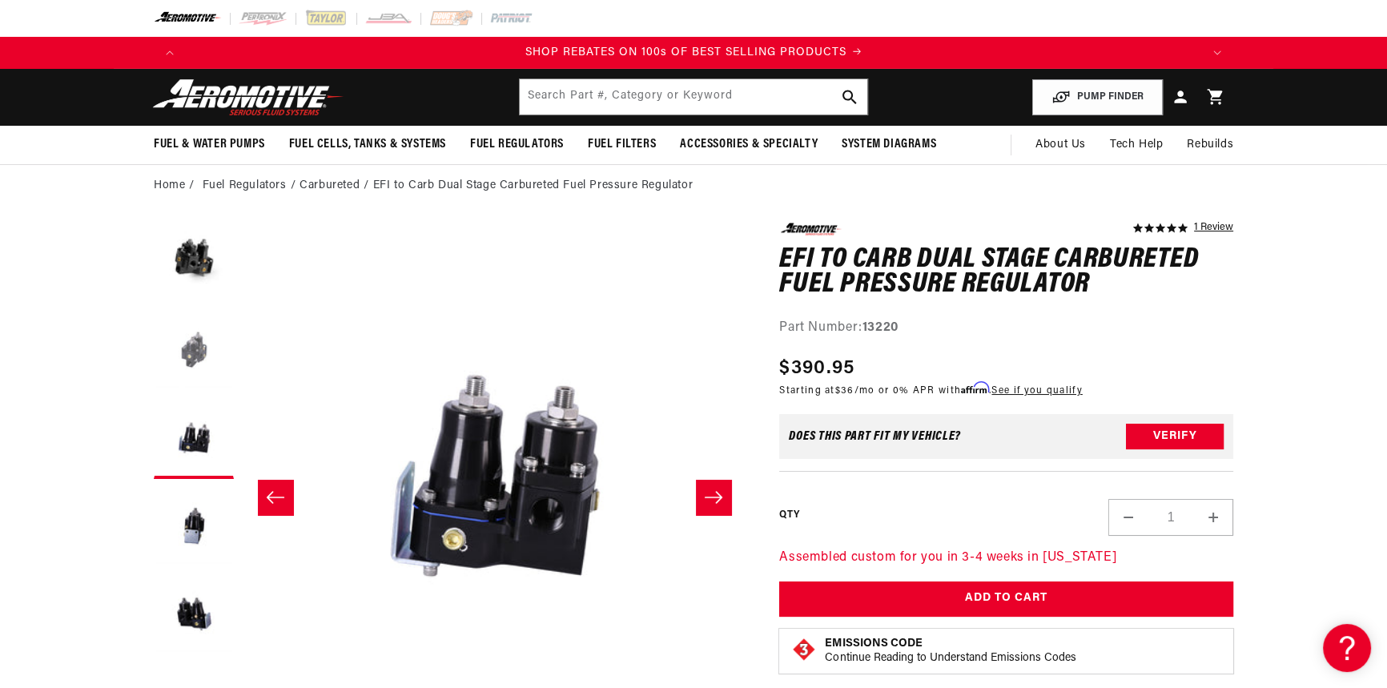
click at [193, 372] on button "Load image 2 in gallery view" at bounding box center [194, 351] width 80 height 80
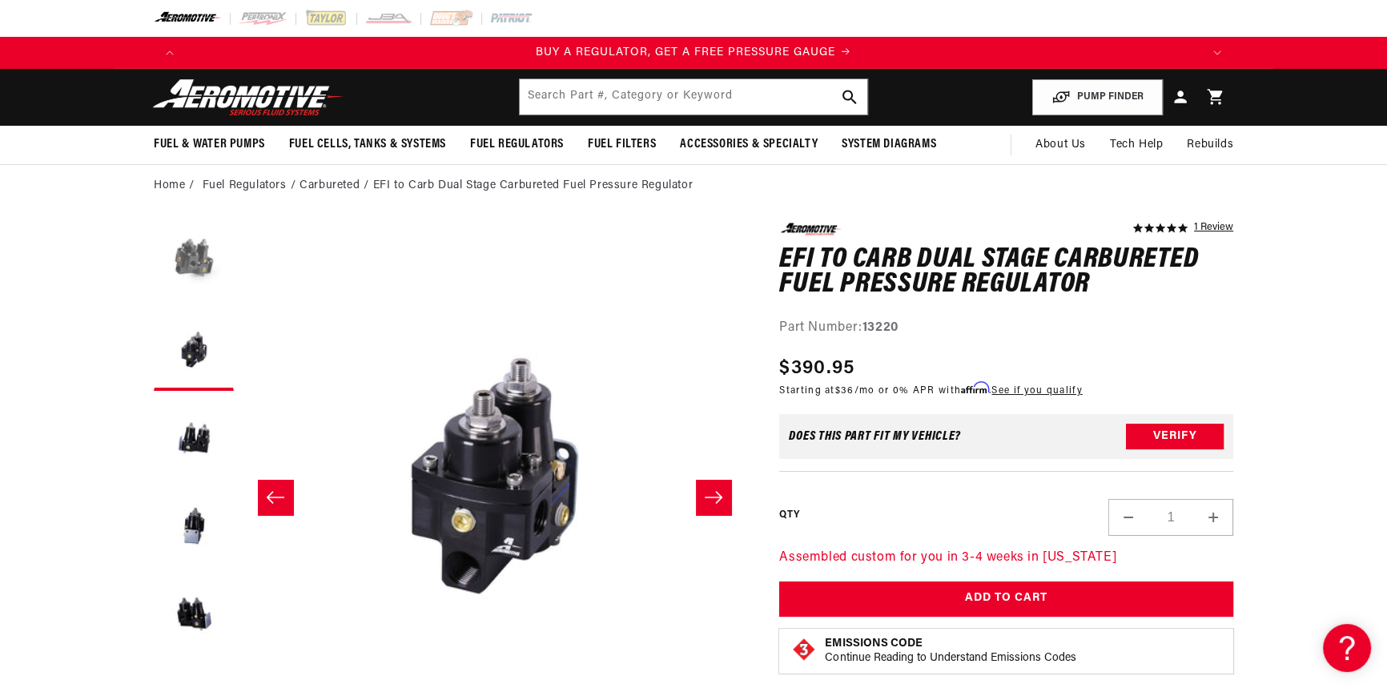
click at [203, 255] on button "Load image 1 in gallery view" at bounding box center [194, 263] width 80 height 80
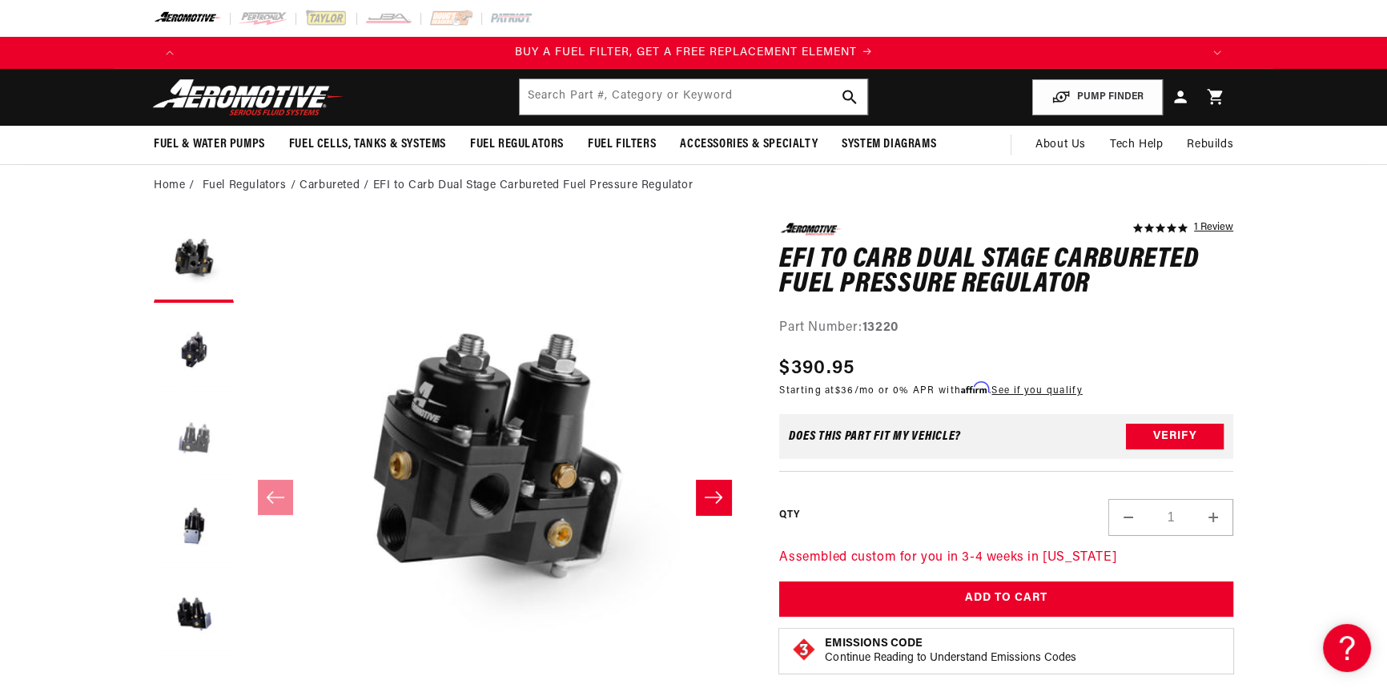
click at [189, 447] on button "Load image 3 in gallery view" at bounding box center [194, 439] width 80 height 80
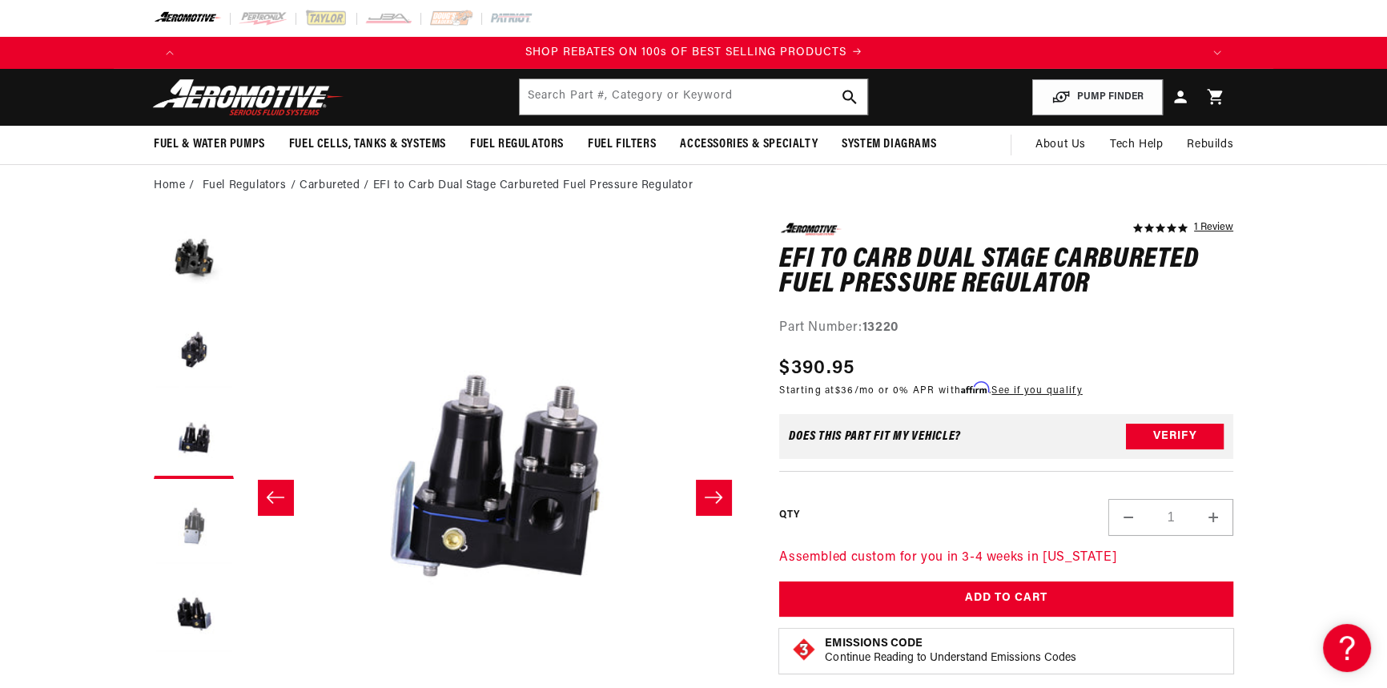
click at [202, 524] on button "Load image 4 in gallery view" at bounding box center [194, 527] width 80 height 80
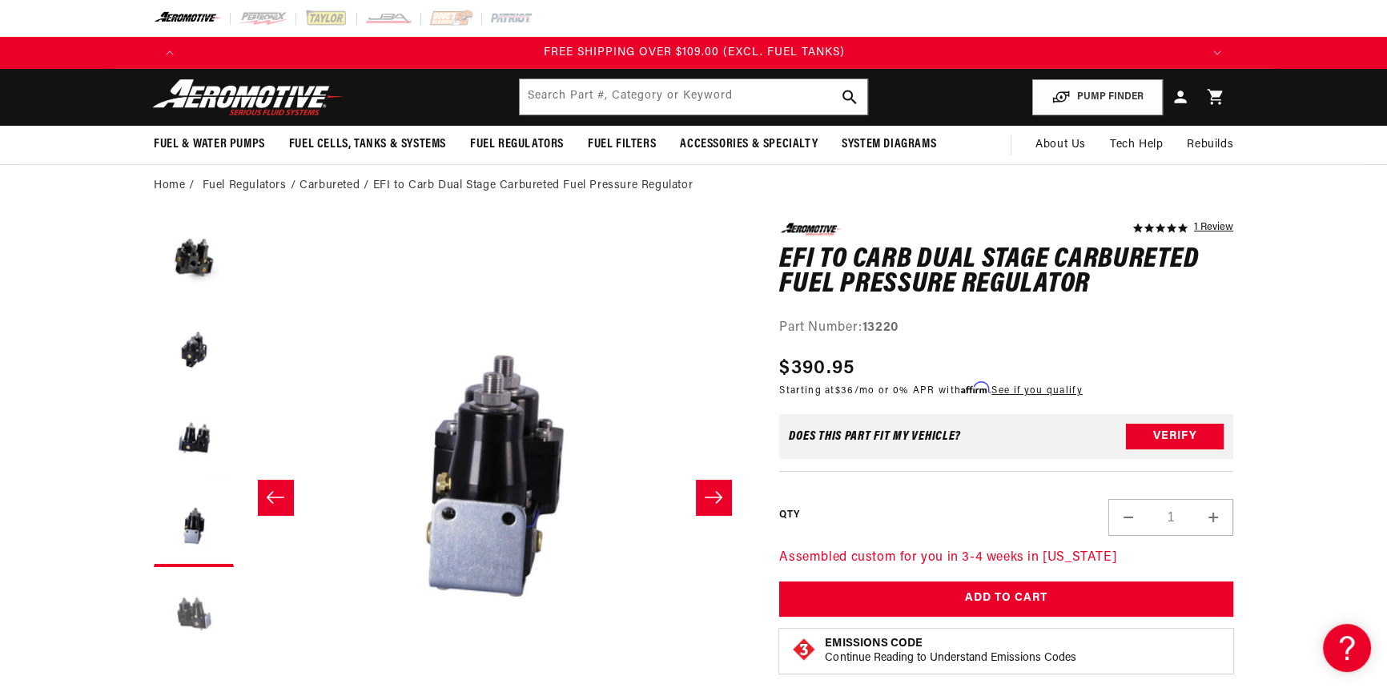
click at [210, 616] on button "Load image 5 in gallery view" at bounding box center [194, 615] width 80 height 80
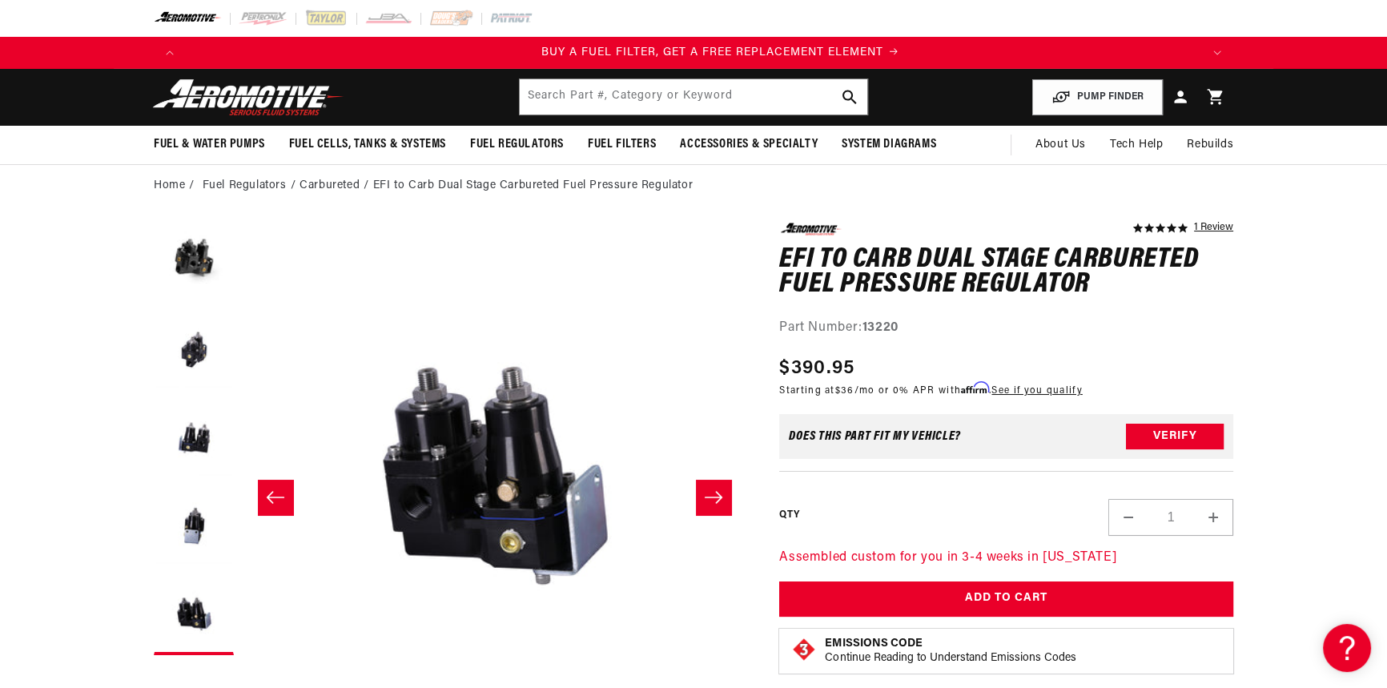
scroll to position [0, 1015]
